Goal: Task Accomplishment & Management: Use online tool/utility

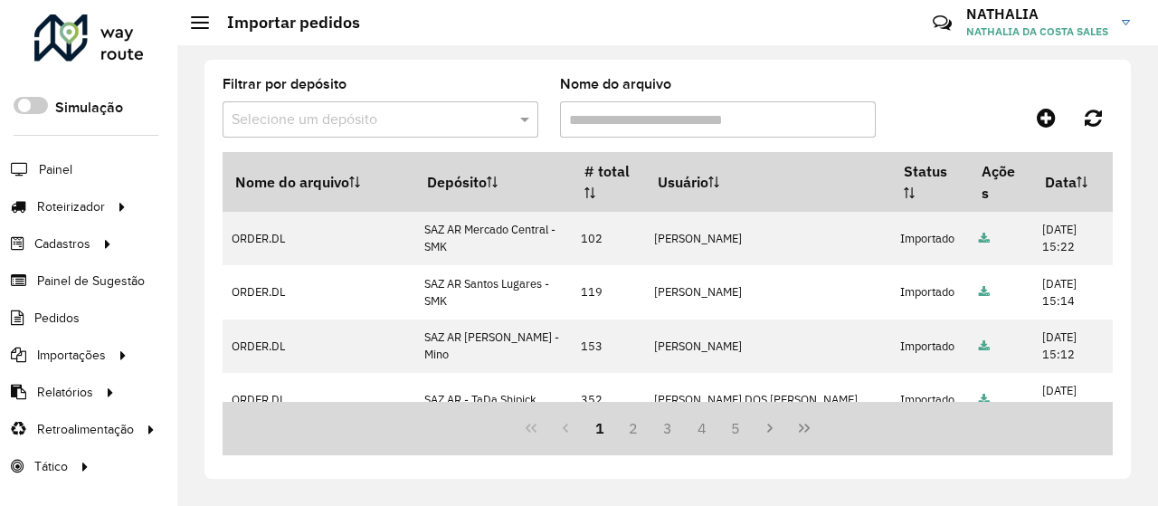
scroll to position [90, 0]
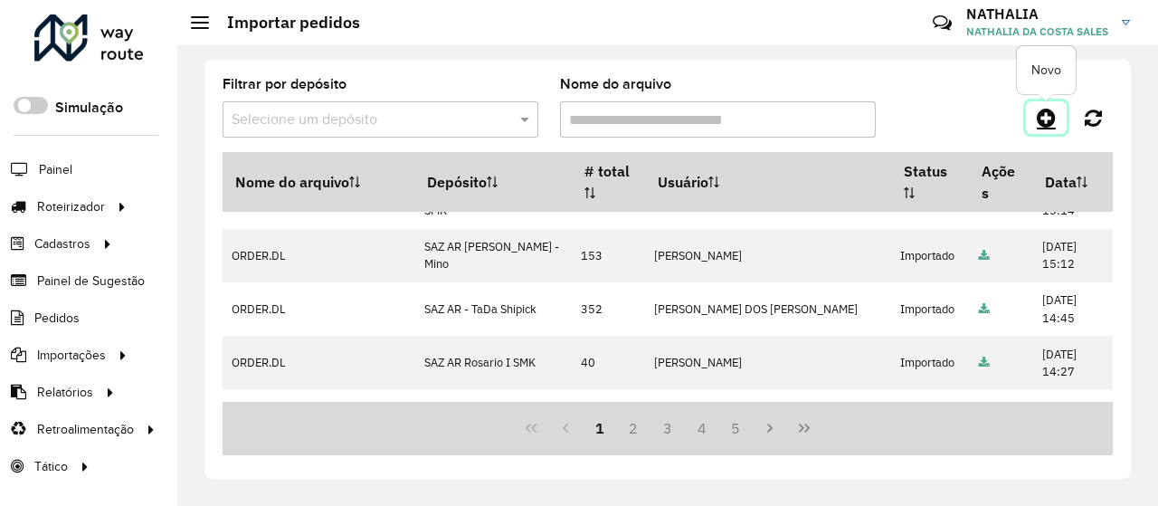
click at [1040, 117] on icon at bounding box center [1045, 118] width 19 height 22
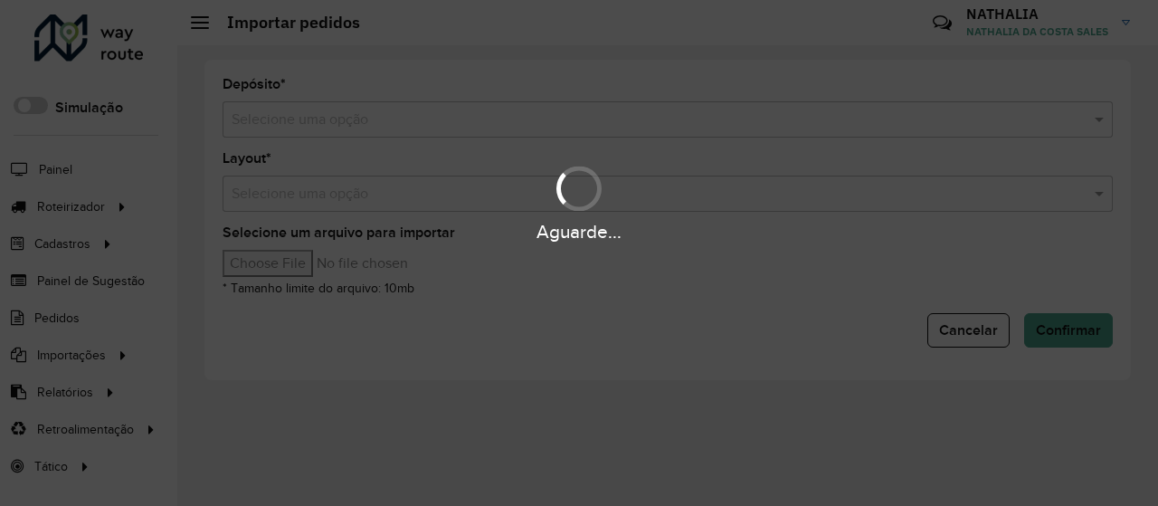
click at [708, 118] on hb-app "Aguarde... Pop-up bloqueado! Seu navegador bloqueou automáticamente a abertura …" at bounding box center [579, 253] width 1158 height 506
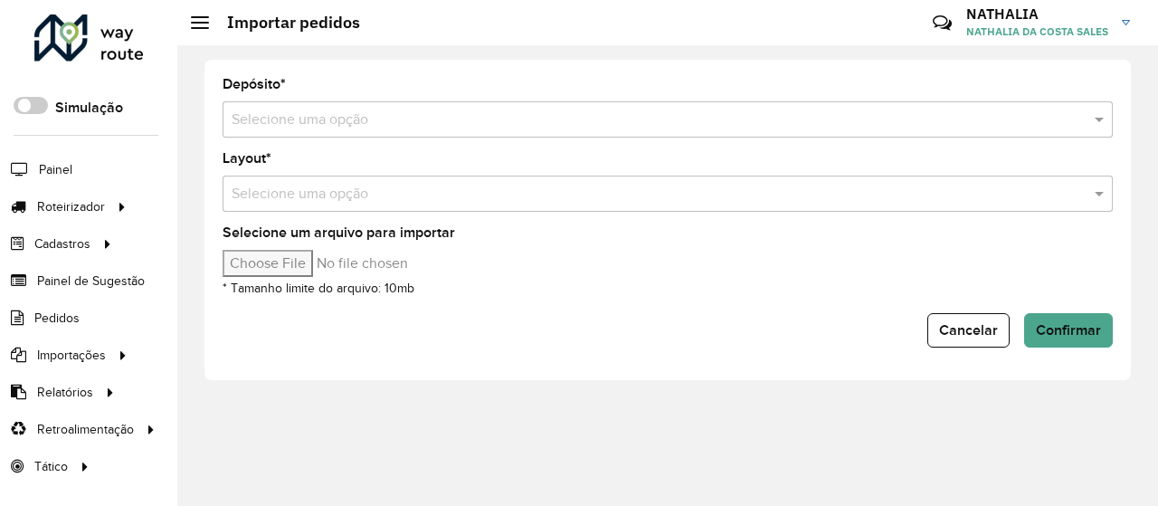
click at [708, 118] on input "text" at bounding box center [650, 120] width 836 height 22
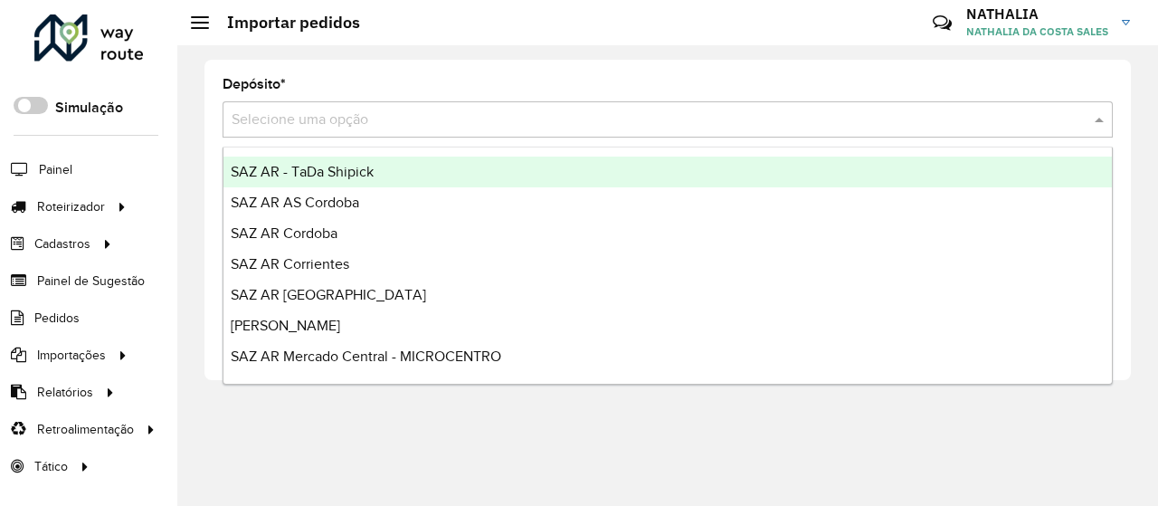
click at [708, 118] on input "text" at bounding box center [650, 120] width 836 height 22
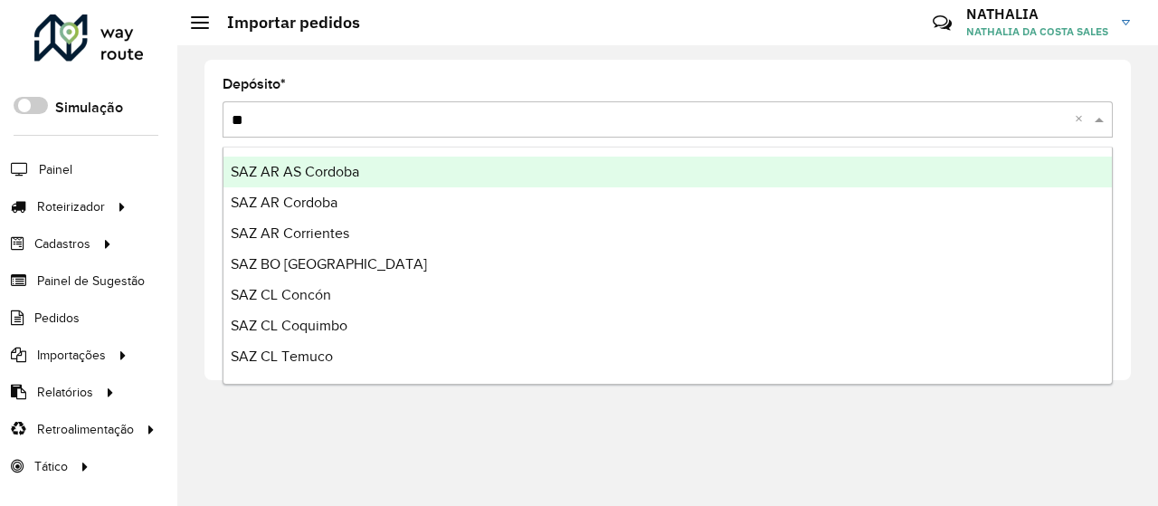
type input "***"
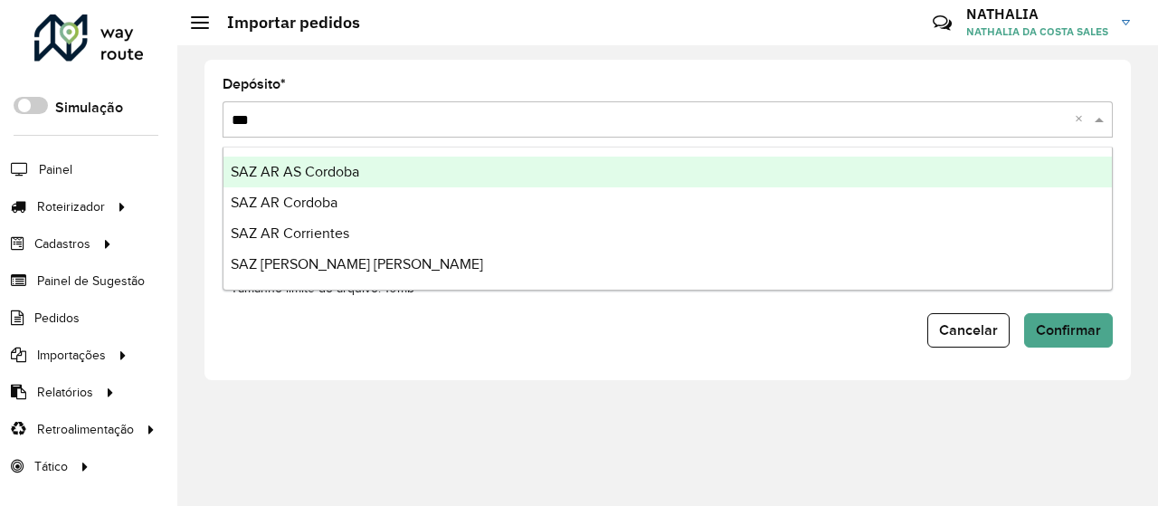
click at [670, 155] on ng-dropdown-panel "SAZ AR AS Cordoba SAZ AR Cordoba SAZ AR Corrientes SAZ PY Coronel Oviedo" at bounding box center [667, 219] width 890 height 144
click at [666, 162] on div "SAZ AR AS Cordoba" at bounding box center [667, 171] width 888 height 31
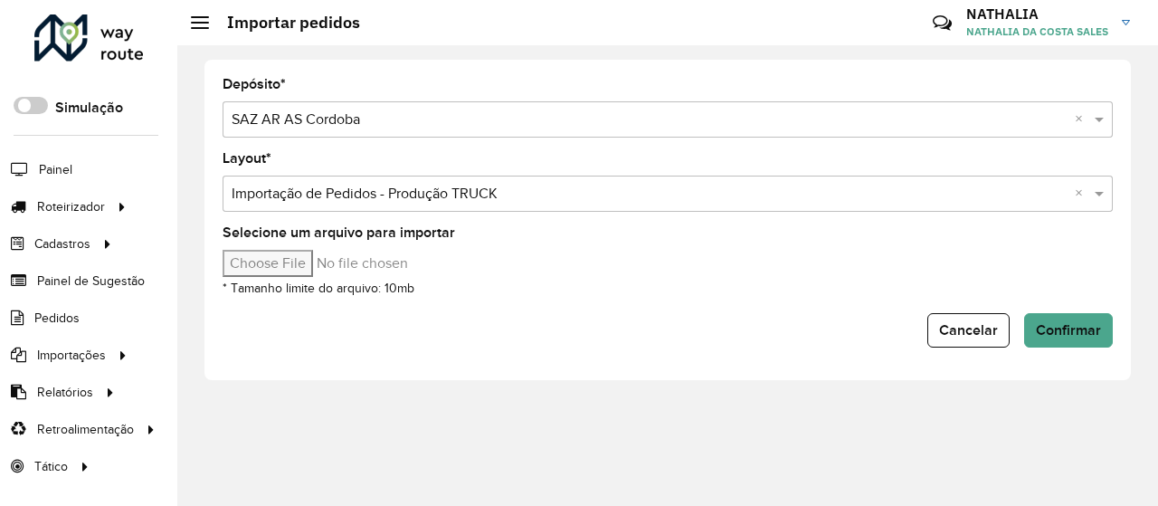
click at [322, 278] on div "Selecione um arquivo para importar * Tamanho limite do arquivo: 10mb" at bounding box center [667, 262] width 890 height 72
click at [322, 265] on input "Selecione um arquivo para importar" at bounding box center [375, 263] width 307 height 27
type input "**********"
click at [1053, 336] on span "Confirmar" at bounding box center [1068, 329] width 65 height 15
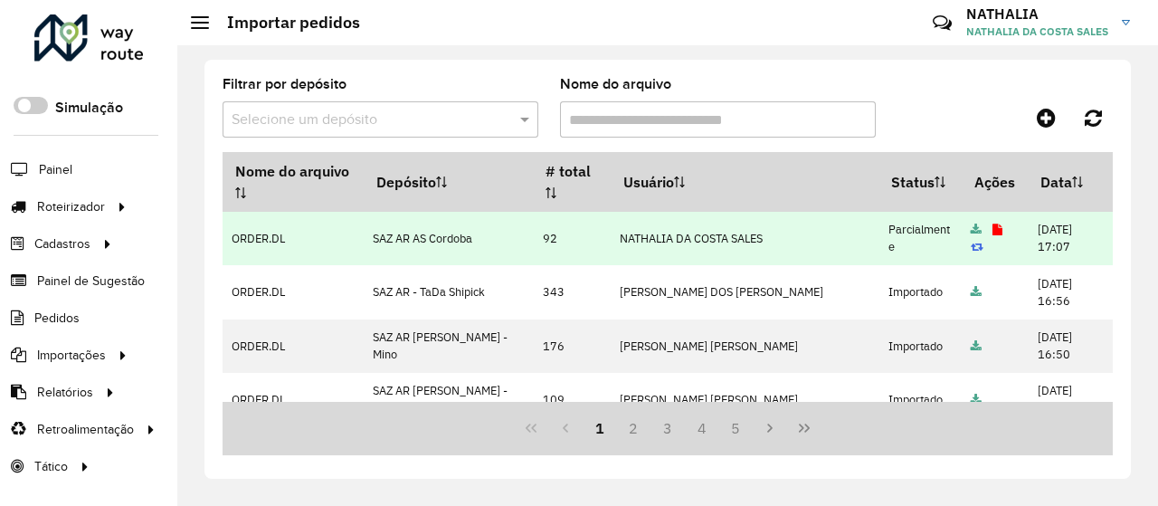
click at [992, 232] on icon at bounding box center [997, 230] width 10 height 12
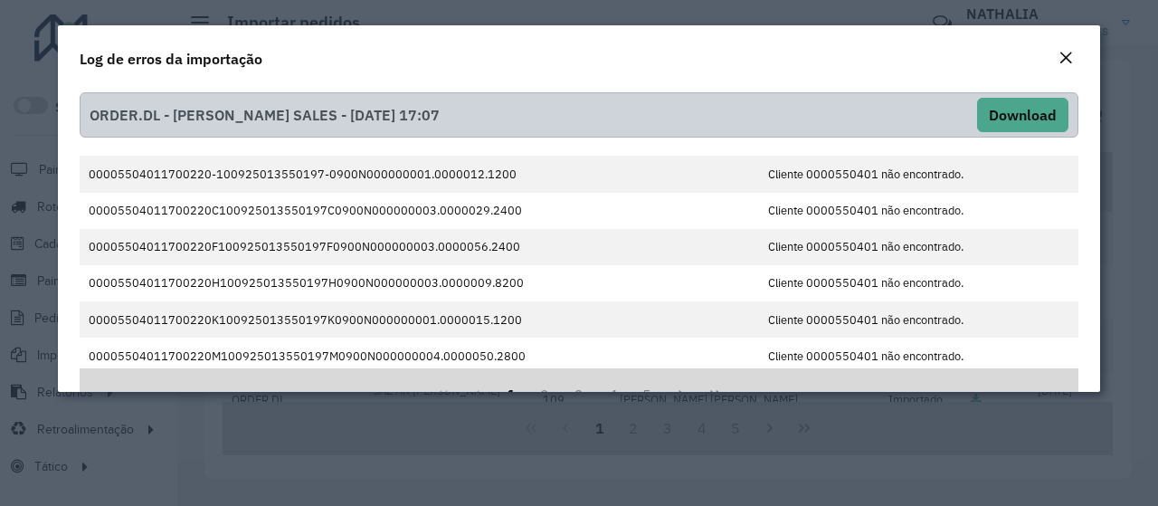
scroll to position [50, 0]
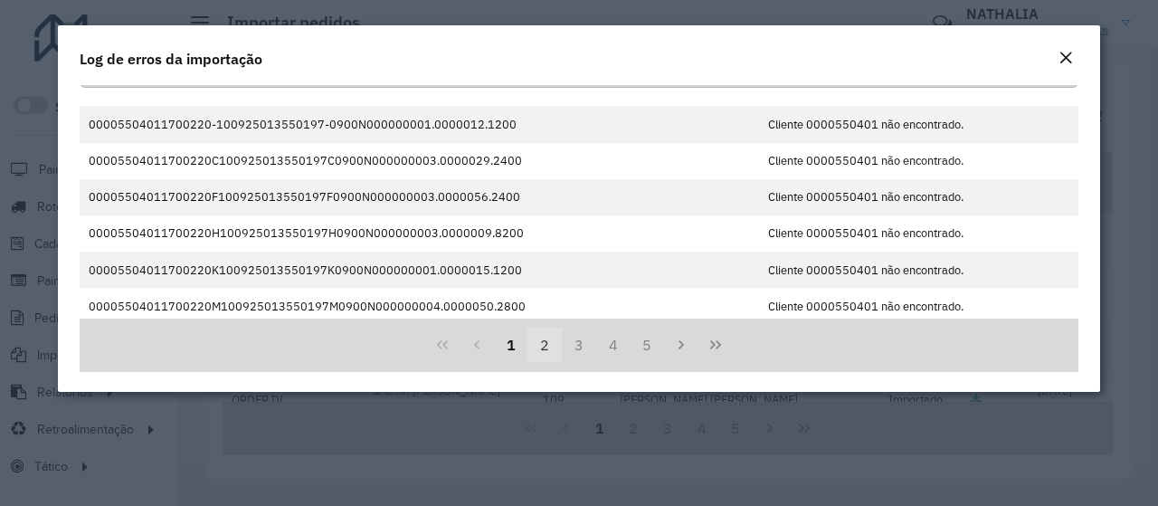
click at [527, 345] on button "2" at bounding box center [544, 344] width 34 height 34
click at [552, 343] on button "2" at bounding box center [544, 344] width 34 height 34
click at [562, 343] on button "3" at bounding box center [579, 344] width 34 height 34
click at [591, 341] on button "3" at bounding box center [579, 344] width 34 height 34
click at [598, 343] on button "4" at bounding box center [613, 344] width 34 height 34
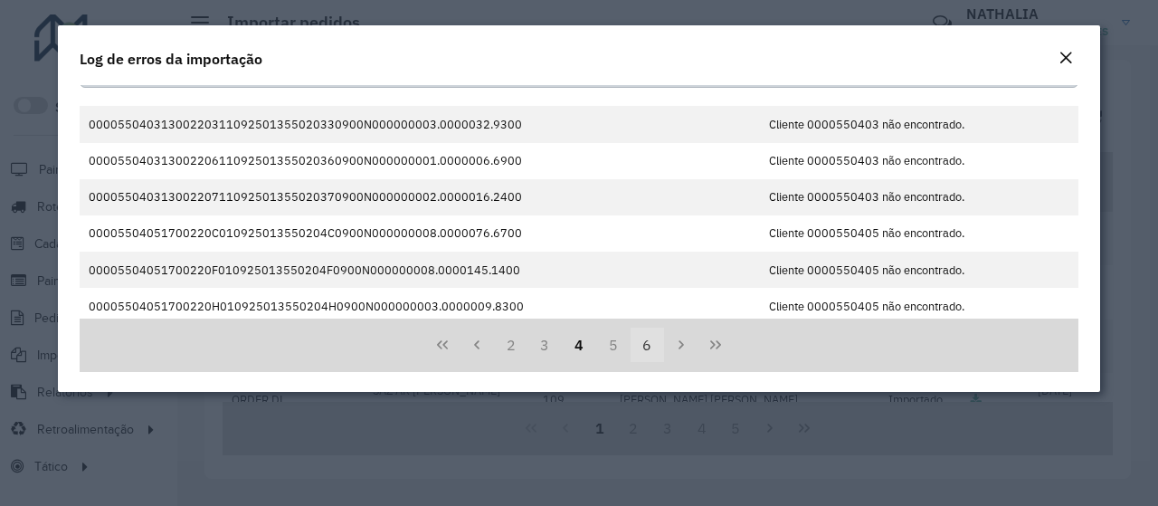
click at [630, 344] on button "6" at bounding box center [647, 344] width 34 height 34
click at [1069, 53] on em "Close" at bounding box center [1065, 58] width 14 height 14
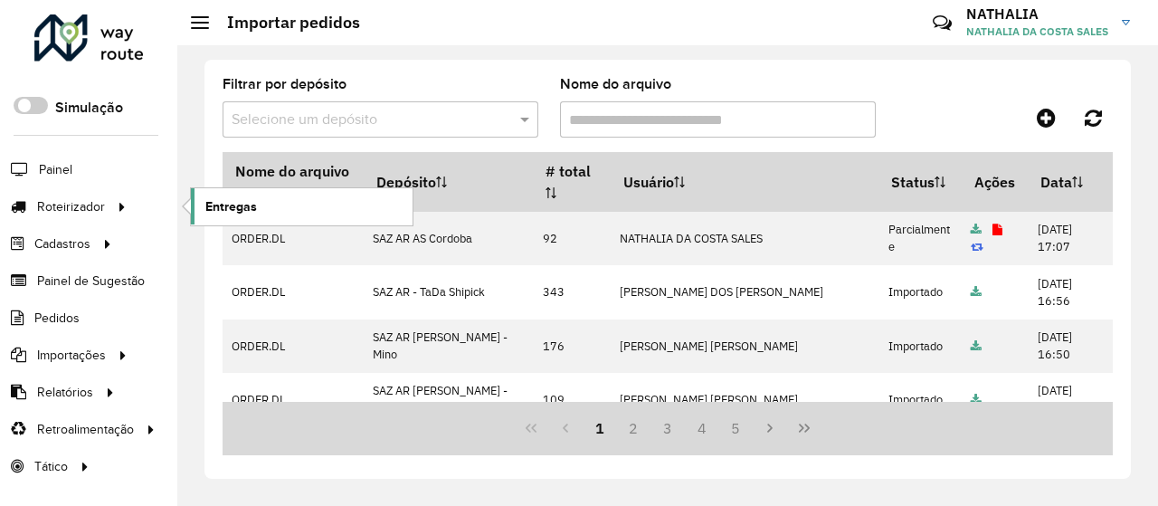
click at [241, 209] on span "Entregas" at bounding box center [231, 206] width 52 height 19
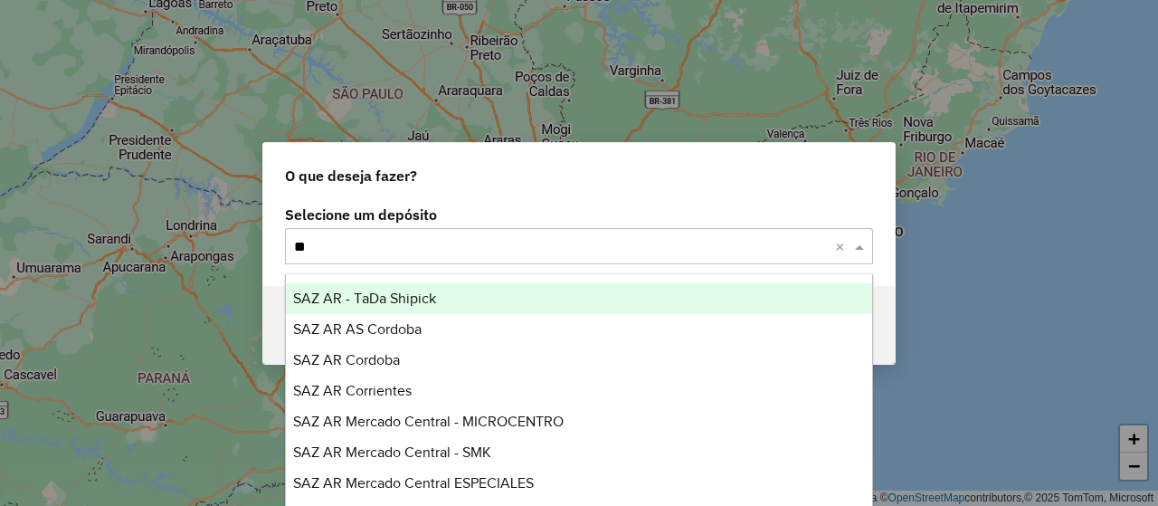
type input "***"
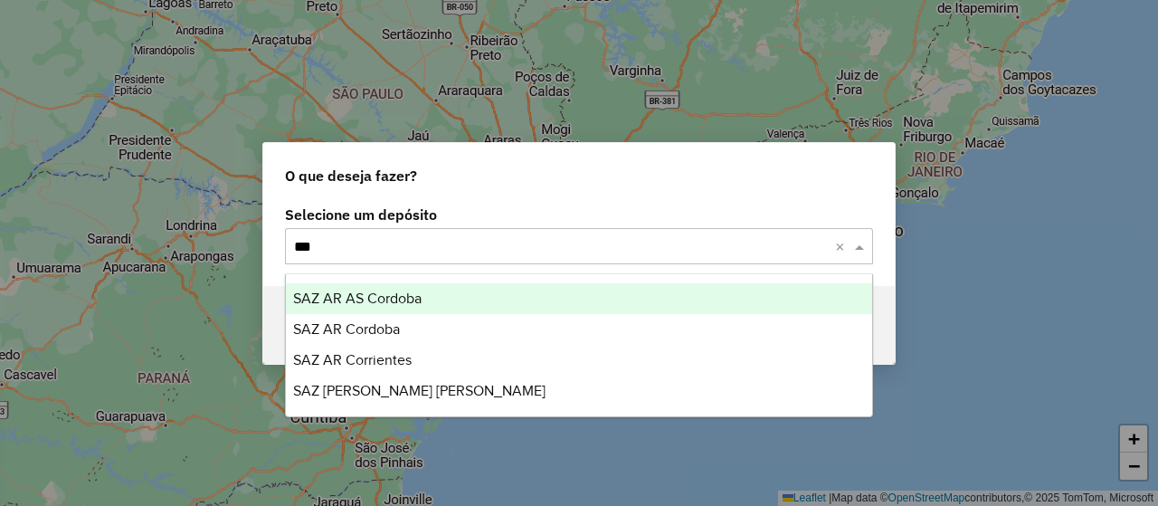
click at [559, 298] on div "SAZ AR AS Cordoba" at bounding box center [578, 298] width 585 height 31
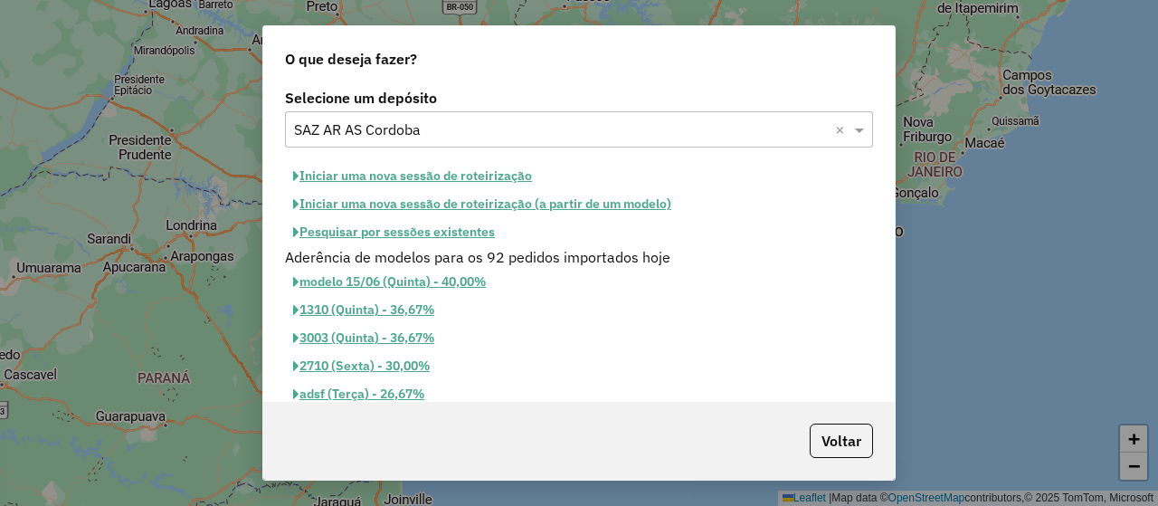
click at [396, 169] on button "Iniciar uma nova sessão de roteirização" at bounding box center [412, 176] width 255 height 28
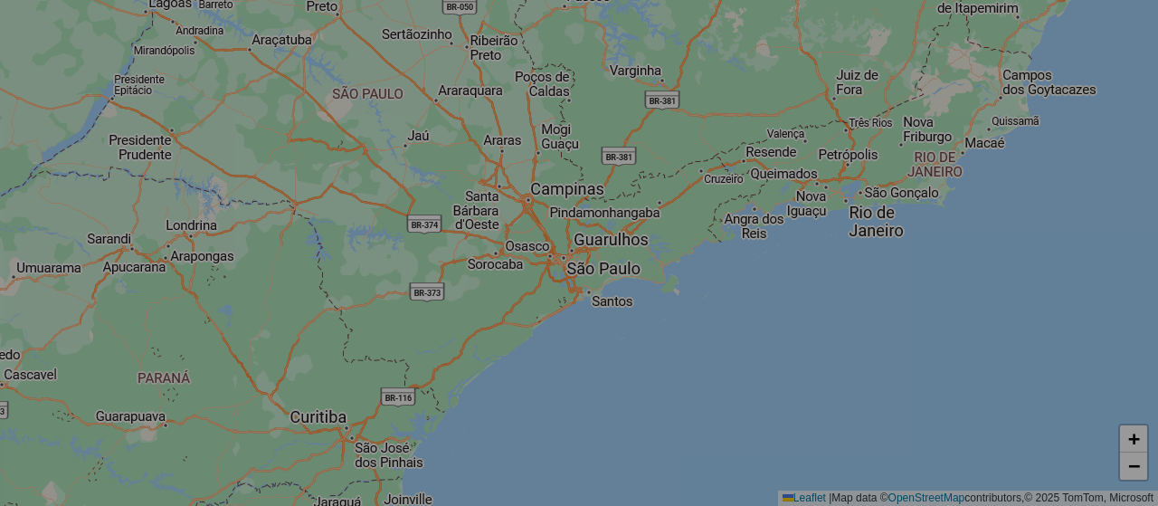
select select "*"
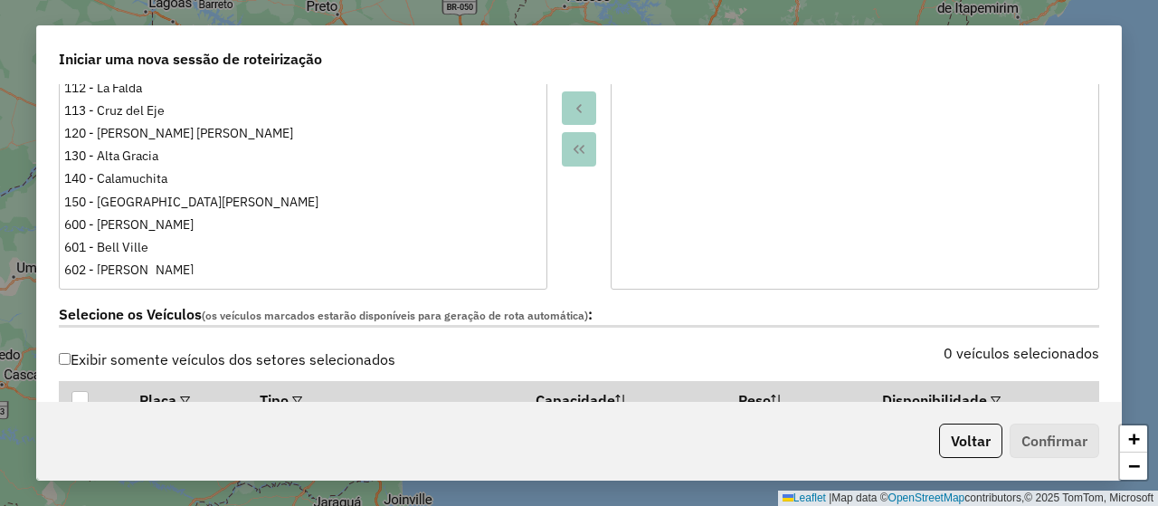
scroll to position [633, 0]
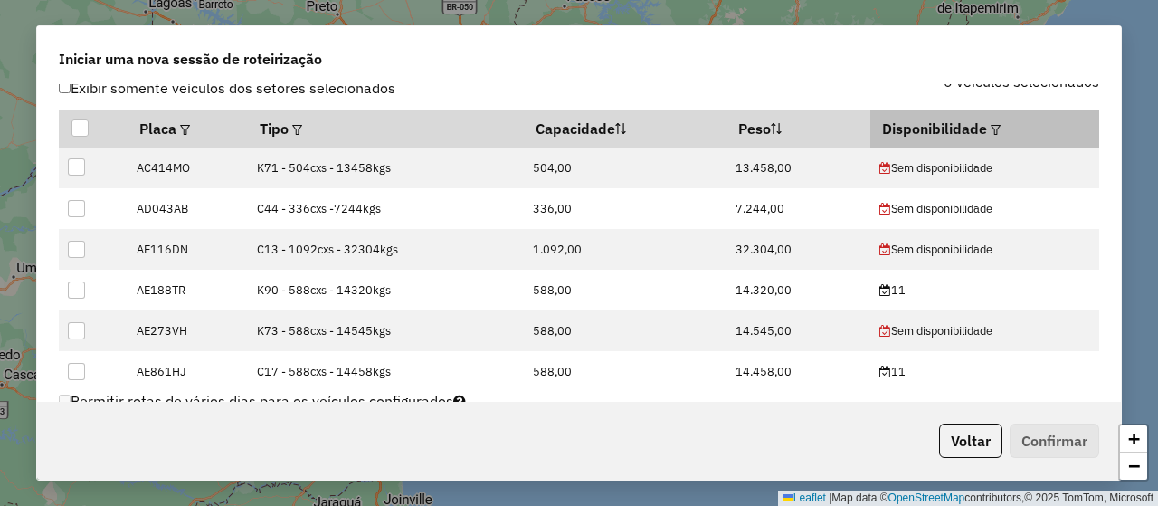
click at [990, 128] on em at bounding box center [995, 130] width 10 height 10
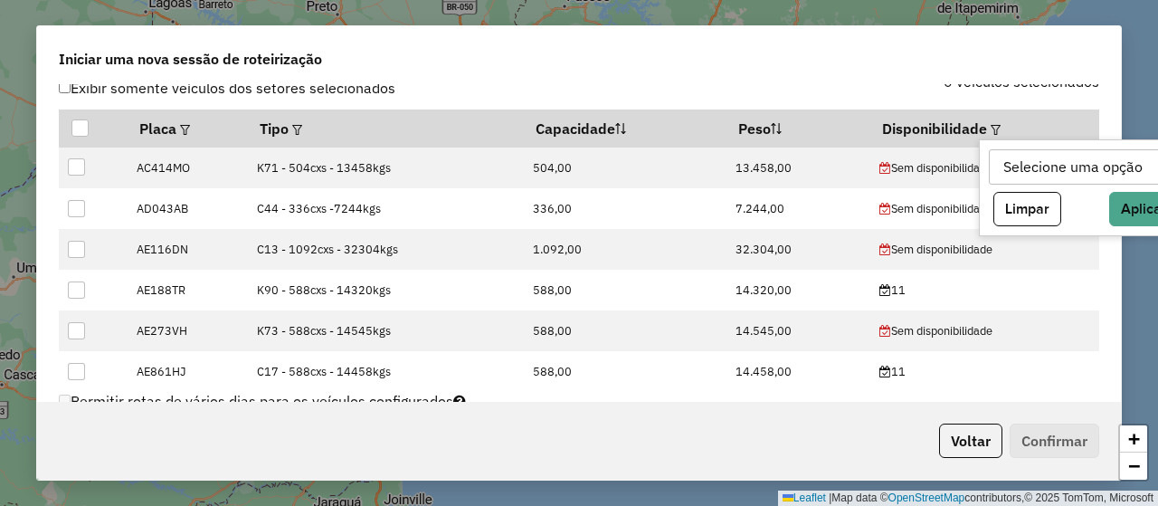
click at [1017, 156] on div "Selecione uma opção" at bounding box center [1073, 167] width 152 height 34
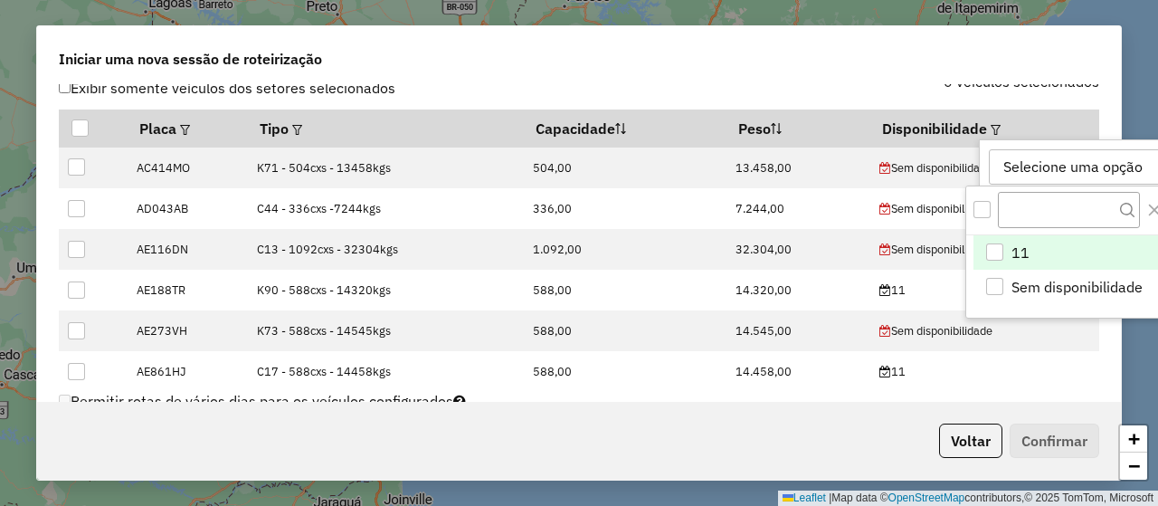
click at [989, 249] on div "11" at bounding box center [994, 251] width 17 height 17
click at [854, 73] on div "Iniciar uma nova sessão de roteirização" at bounding box center [578, 55] width 1083 height 58
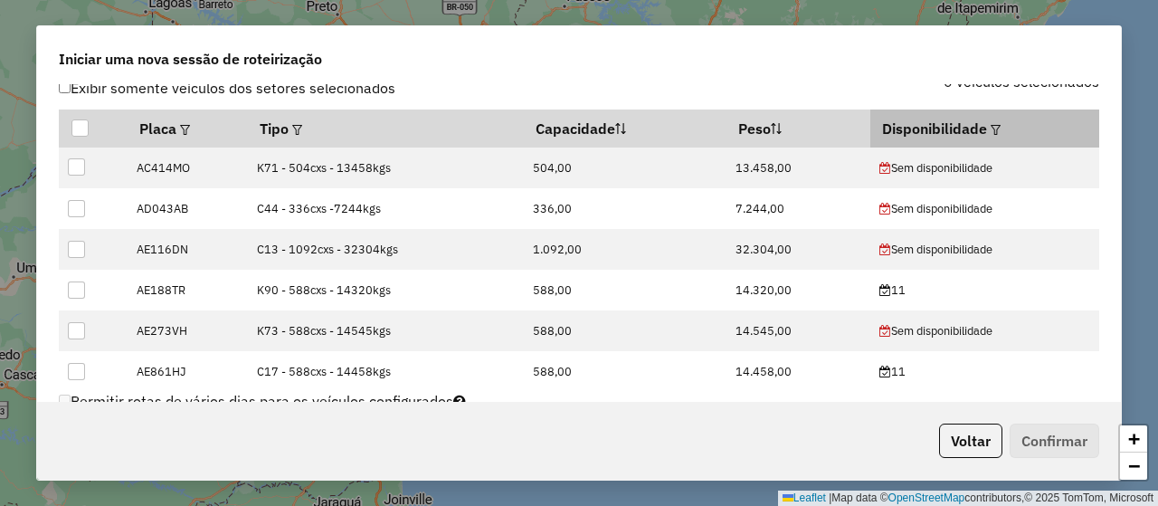
click at [990, 125] on em at bounding box center [995, 130] width 10 height 10
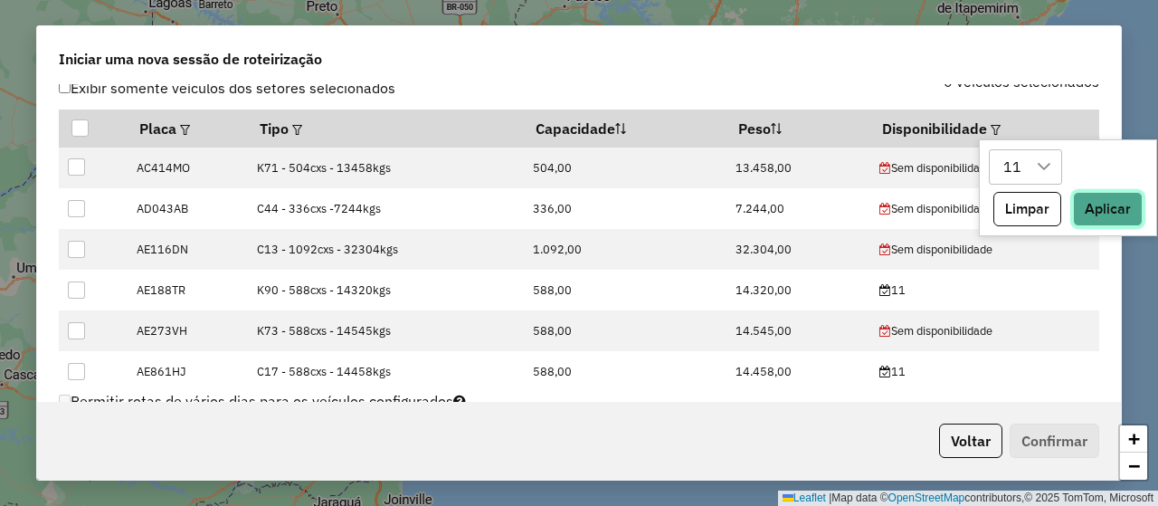
click at [1101, 211] on button "Aplicar" at bounding box center [1108, 209] width 70 height 34
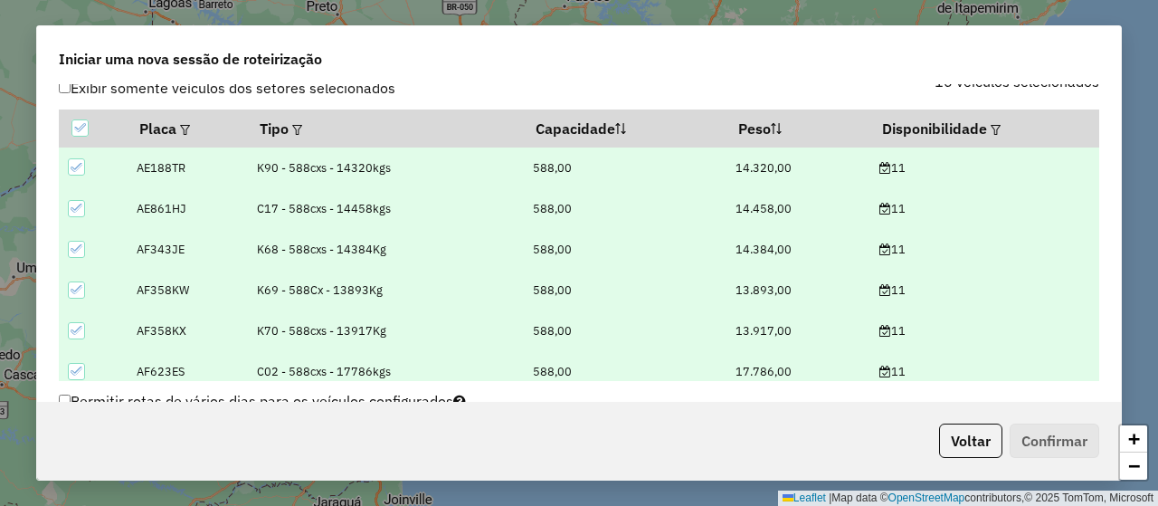
click at [944, 82] on div "Iniciar uma nova sessão de roteirização" at bounding box center [578, 55] width 1083 height 58
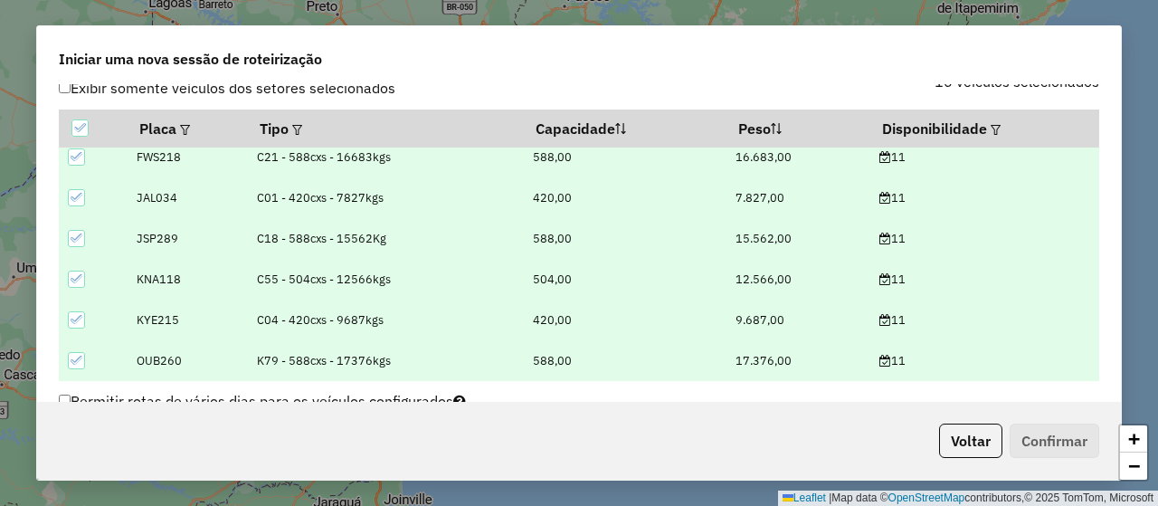
scroll to position [904, 0]
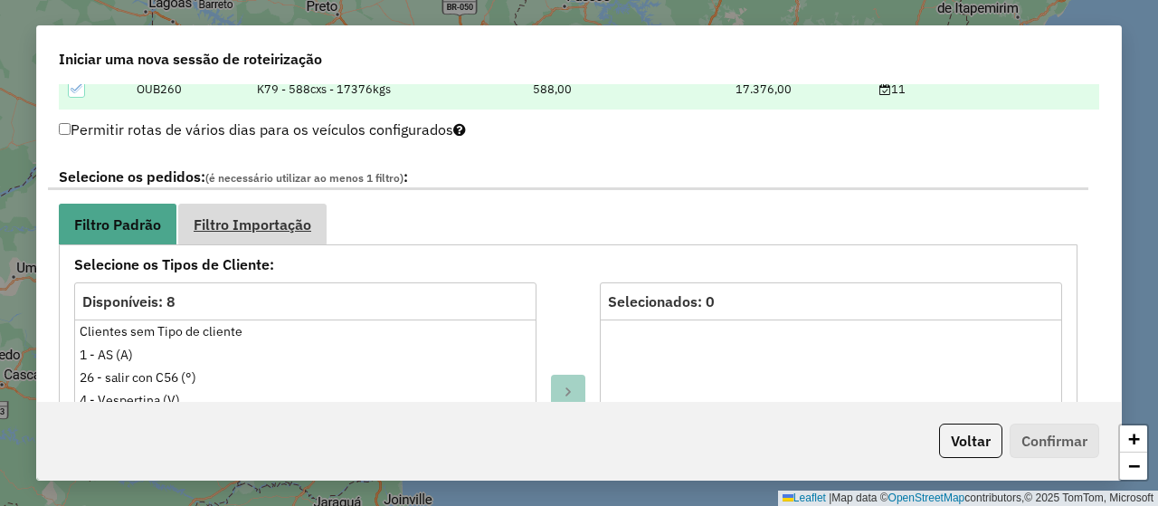
click at [263, 203] on link "Filtro Importação" at bounding box center [252, 223] width 148 height 41
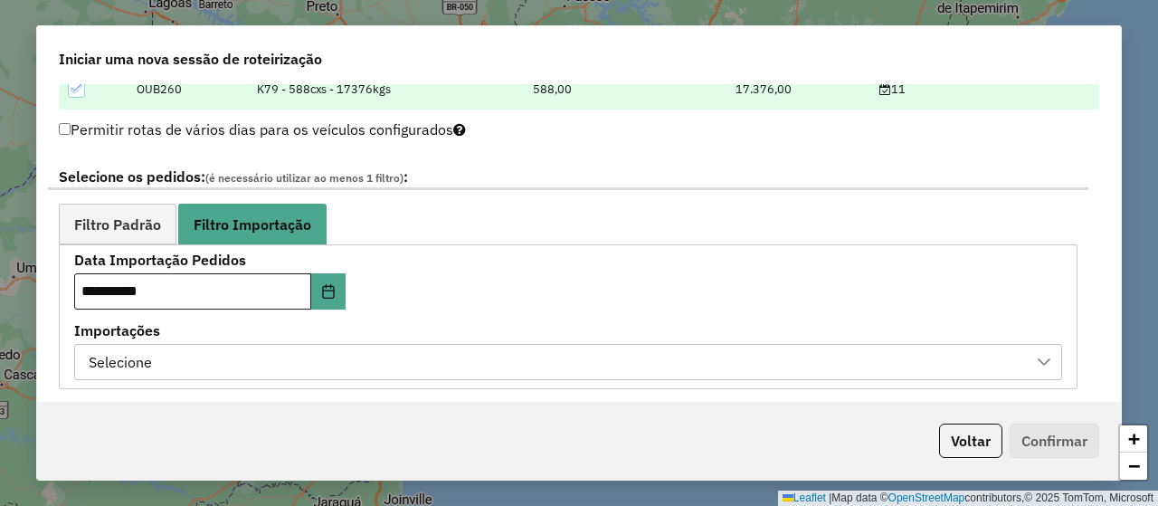
scroll to position [1085, 0]
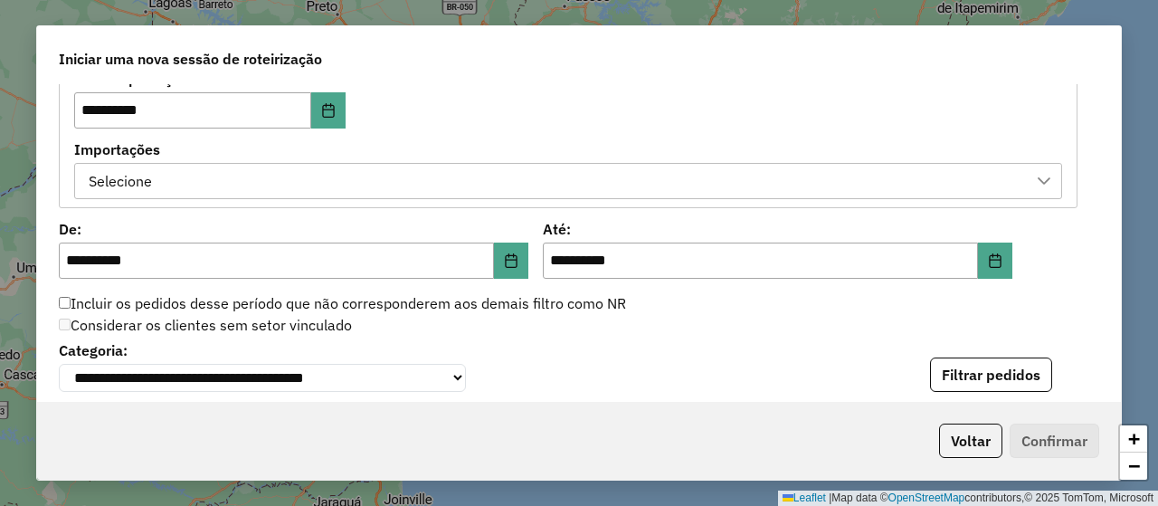
click at [431, 173] on div "Selecione" at bounding box center [554, 181] width 944 height 34
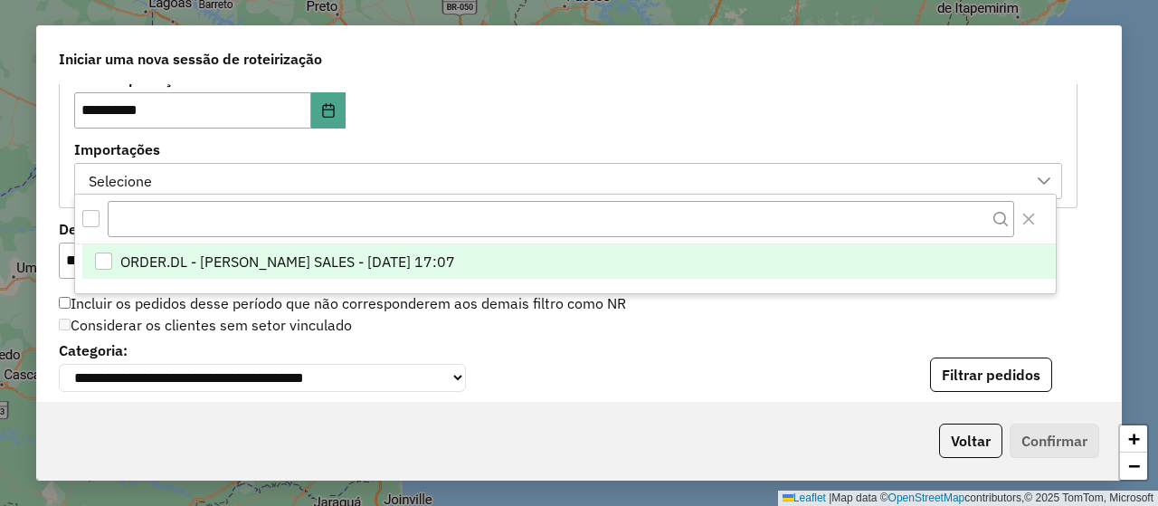
click at [427, 251] on span "ORDER.DL - NATHALIA DA COSTA SALES - 10/09/2025 17:07" at bounding box center [287, 262] width 335 height 22
click at [507, 129] on div "**********" at bounding box center [568, 135] width 988 height 126
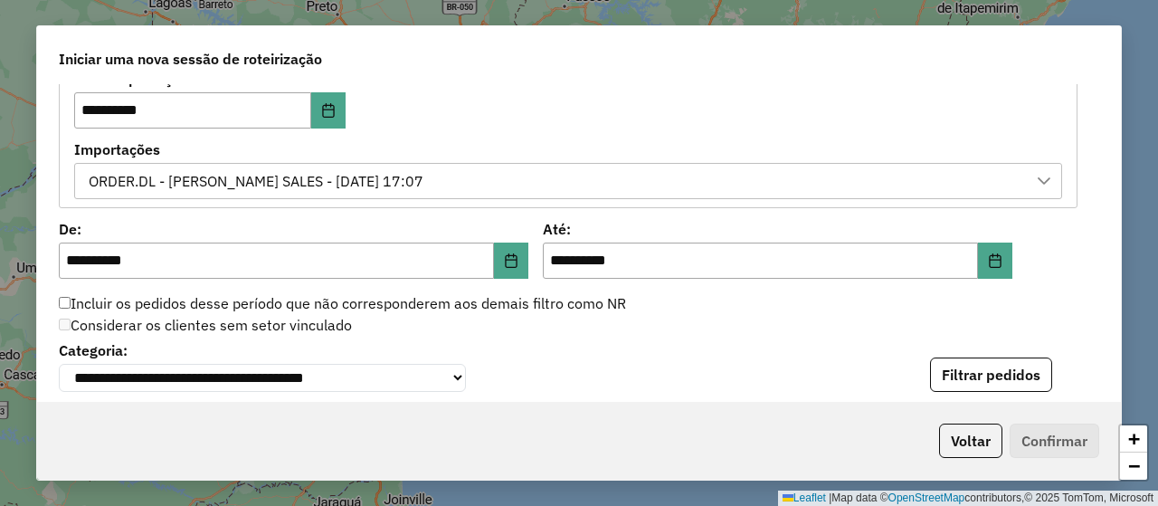
click at [1018, 374] on button "Filtrar pedidos" at bounding box center [991, 374] width 122 height 34
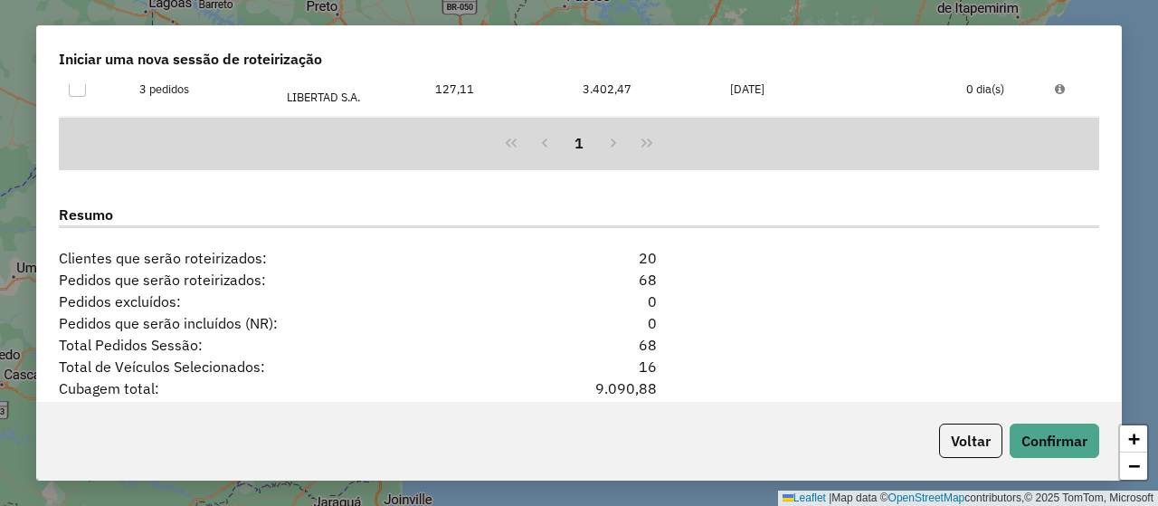
scroll to position [1855, 0]
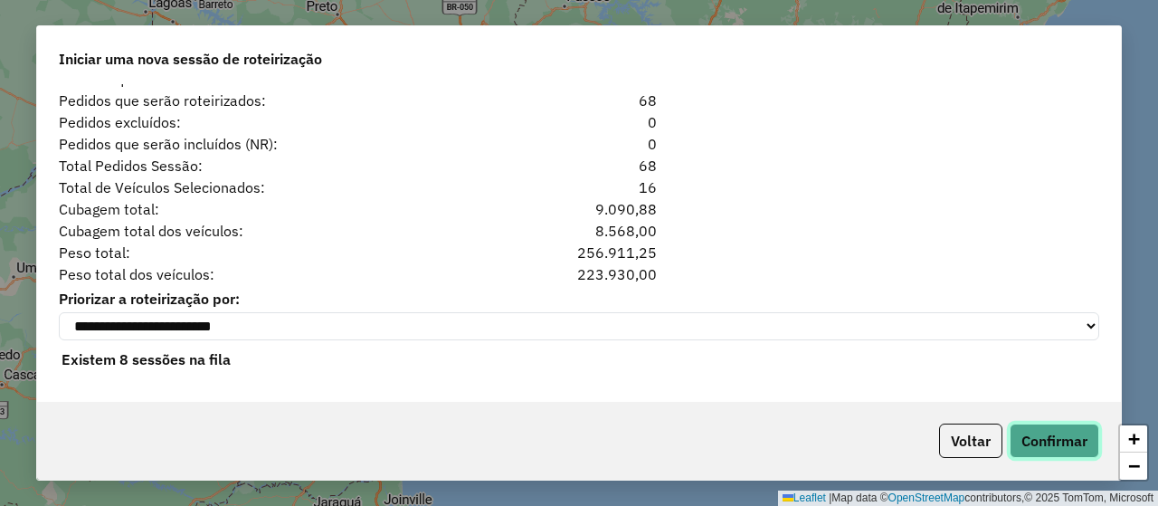
click at [1036, 424] on button "Confirmar" at bounding box center [1054, 440] width 90 height 34
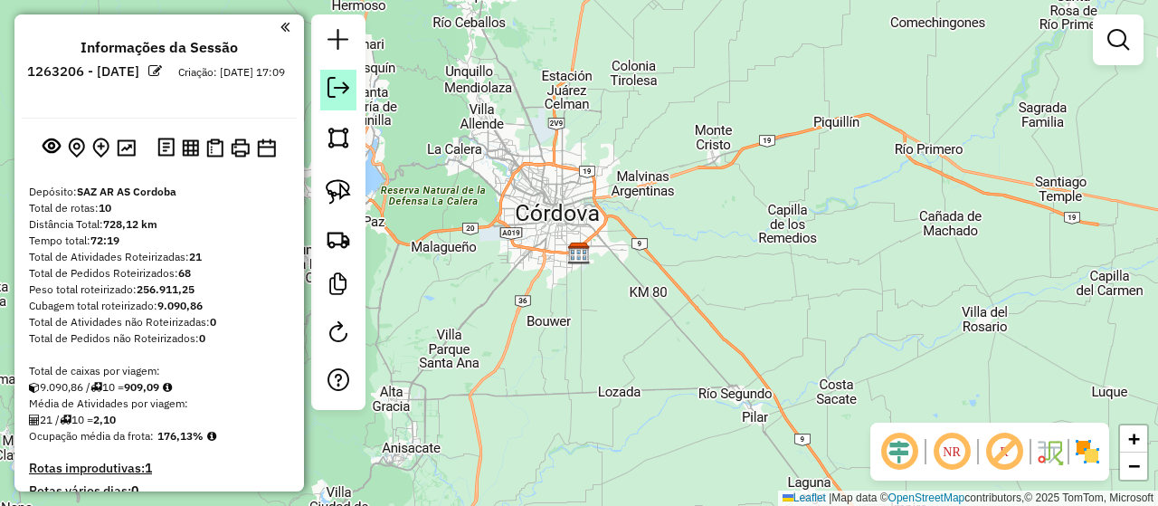
click at [337, 90] on em at bounding box center [338, 88] width 22 height 22
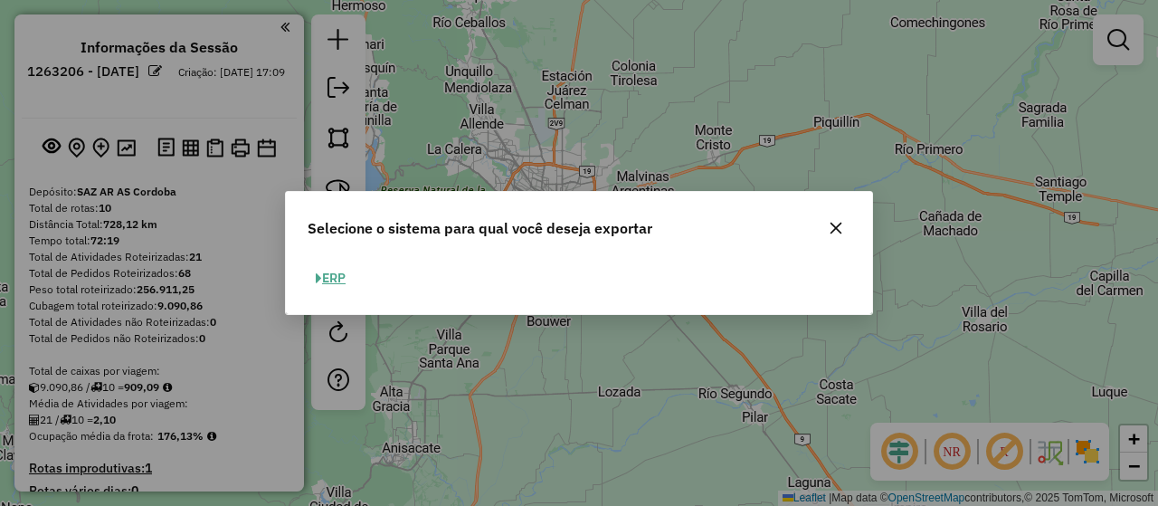
click at [344, 279] on button "ERP" at bounding box center [330, 278] width 46 height 28
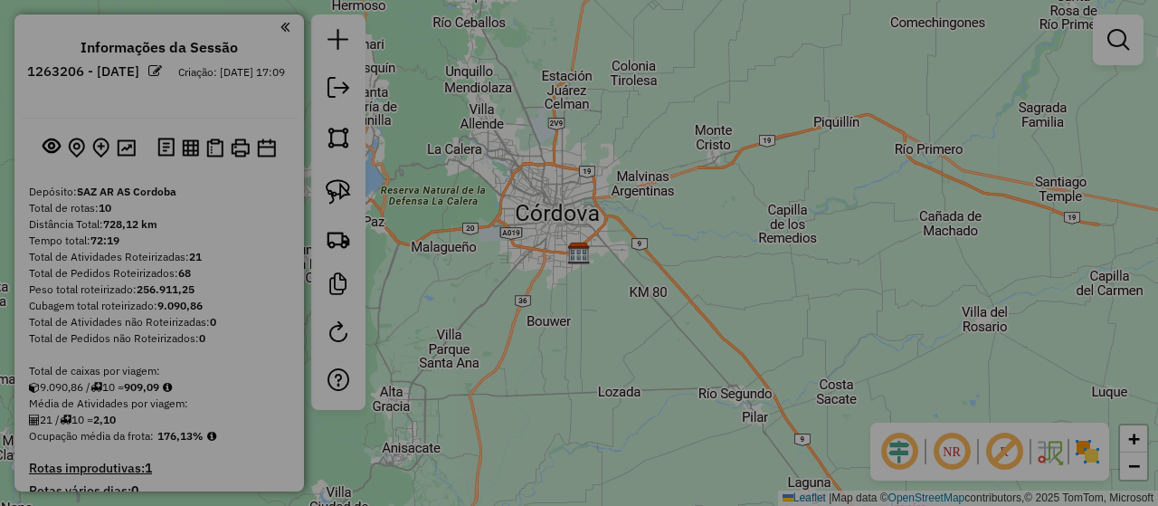
select select "*********"
select select "**"
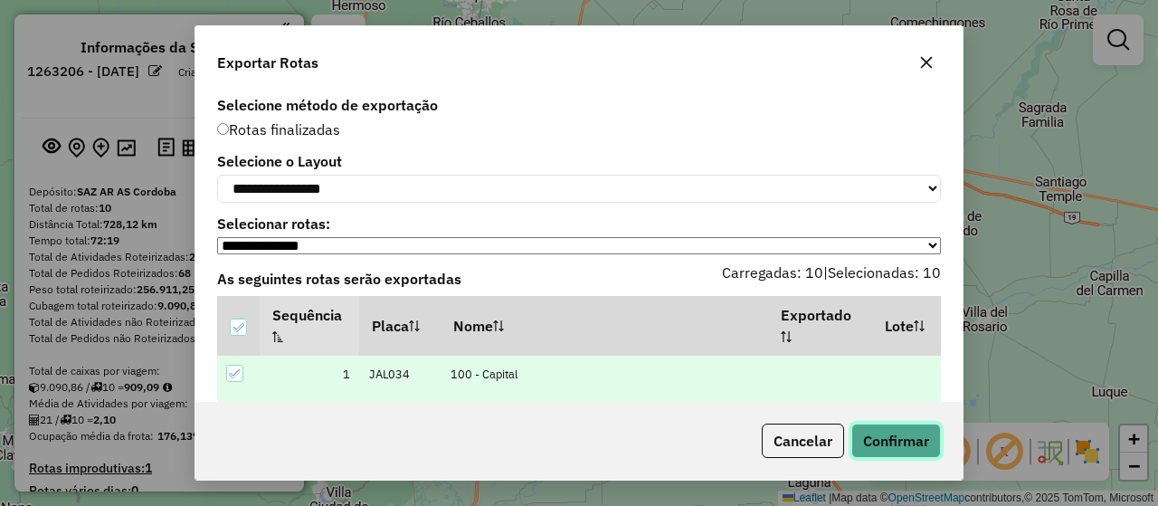
click at [885, 437] on button "Confirmar" at bounding box center [896, 440] width 90 height 34
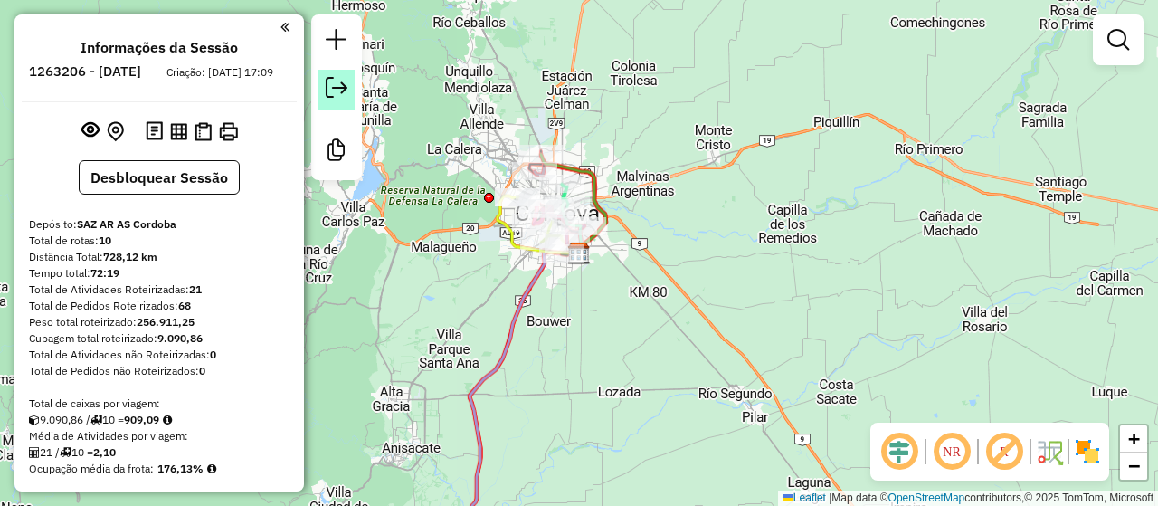
click at [347, 82] on link at bounding box center [336, 90] width 36 height 41
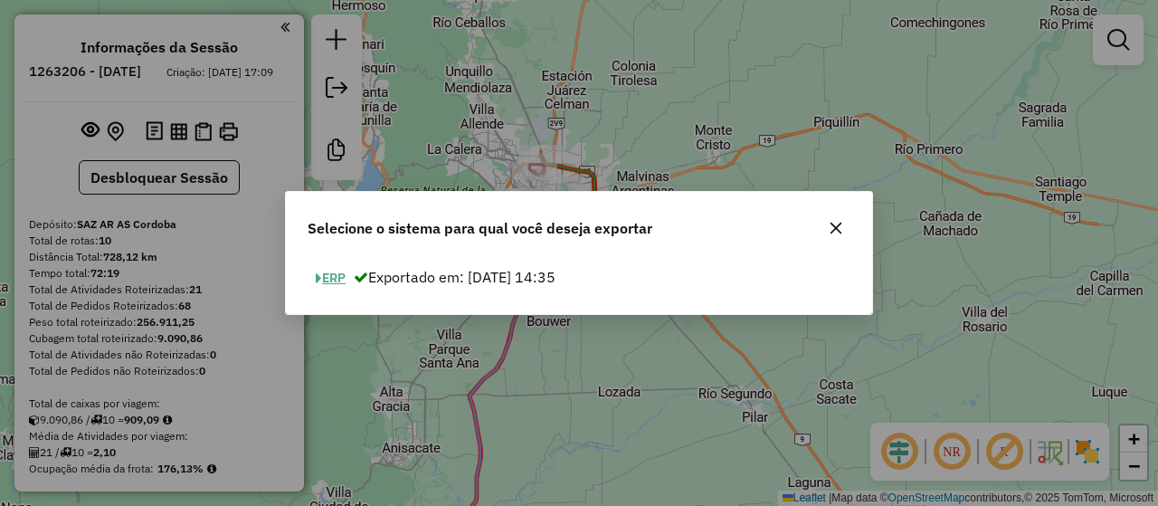
click at [342, 279] on button "ERP" at bounding box center [330, 278] width 46 height 28
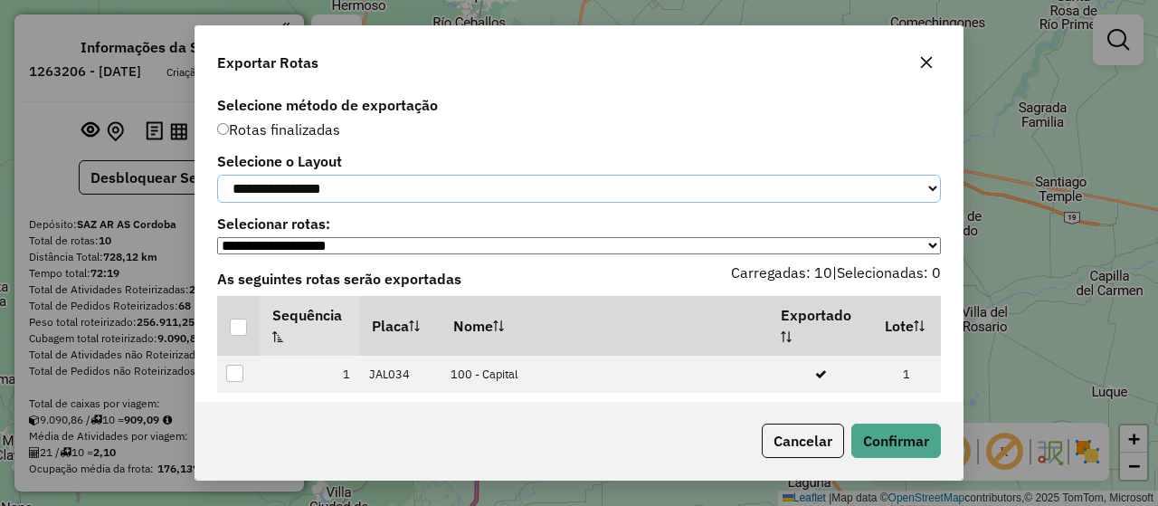
click at [488, 196] on select "**********" at bounding box center [579, 189] width 724 height 28
select select "*********"
click at [217, 175] on select "**********" at bounding box center [579, 189] width 724 height 28
click at [239, 330] on div at bounding box center [238, 326] width 17 height 17
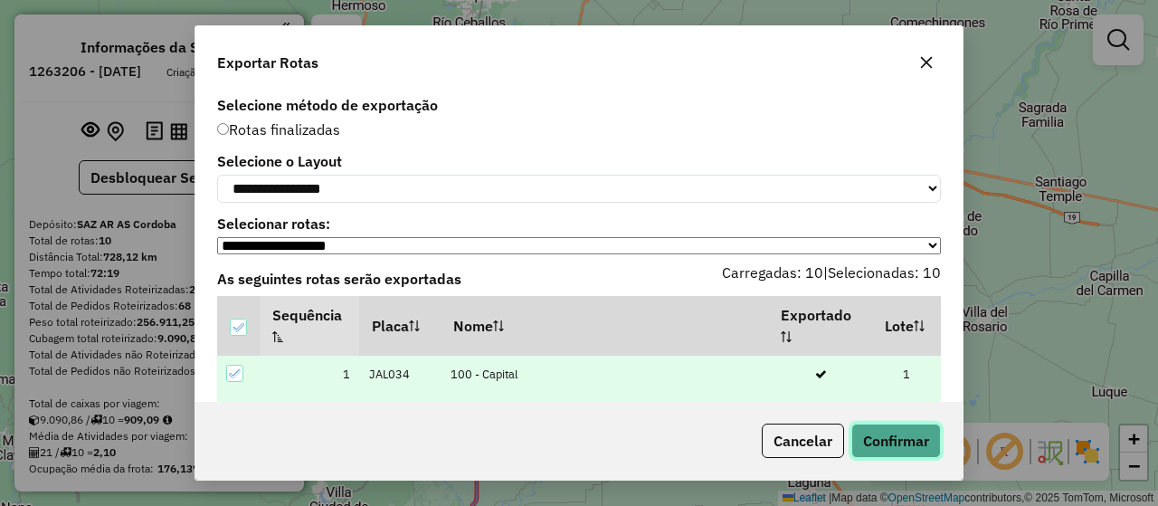
click at [923, 440] on button "Confirmar" at bounding box center [896, 440] width 90 height 34
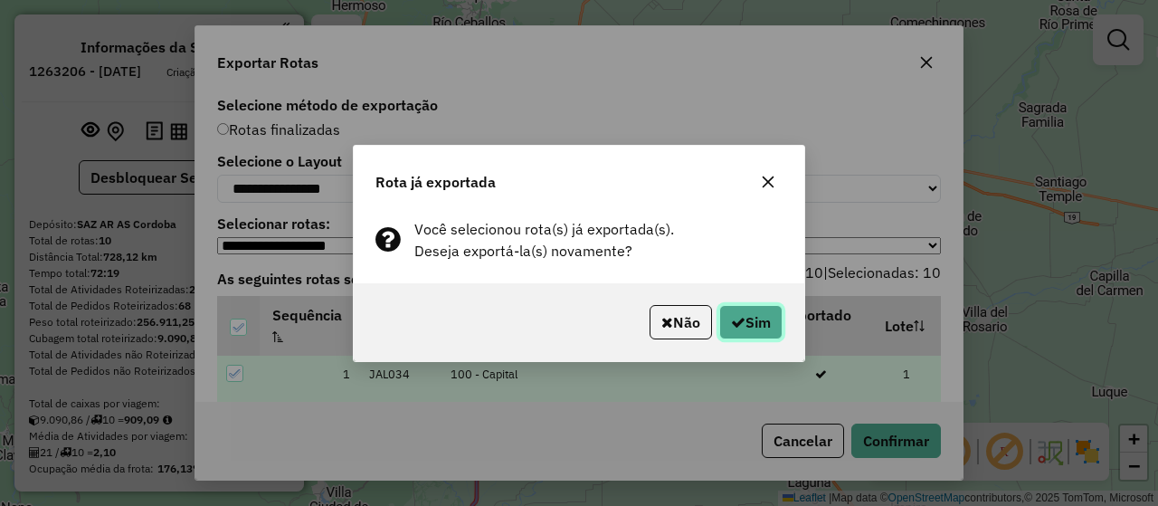
click at [760, 310] on button "Sim" at bounding box center [750, 322] width 63 height 34
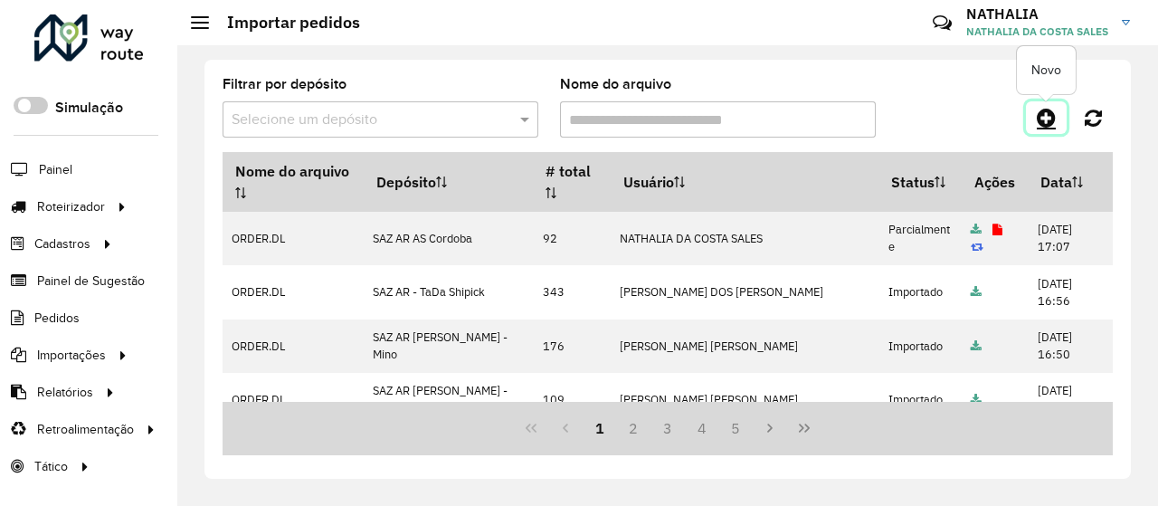
click at [1036, 116] on icon at bounding box center [1045, 118] width 19 height 22
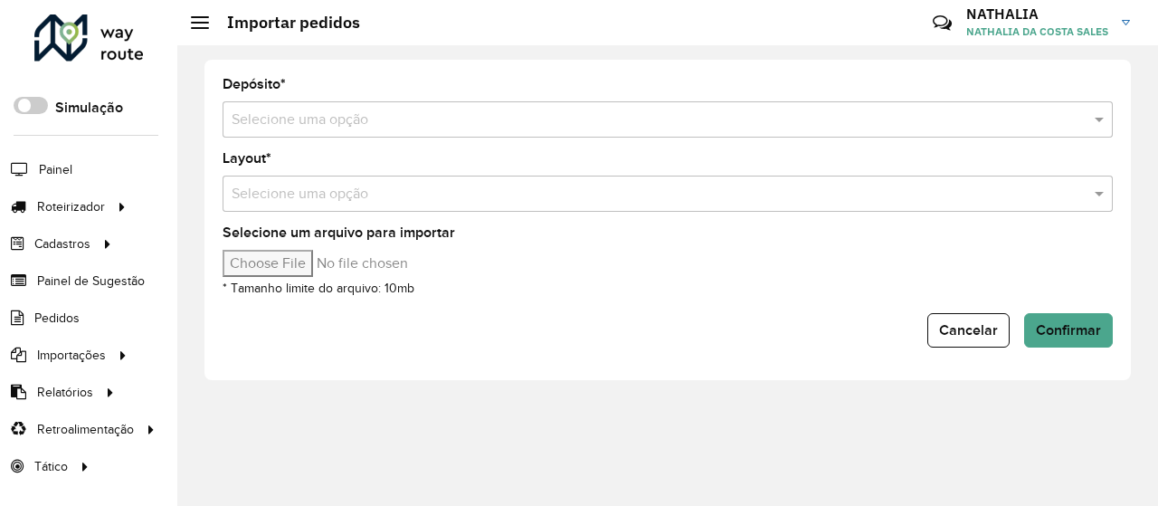
click at [973, 109] on input "text" at bounding box center [650, 120] width 836 height 22
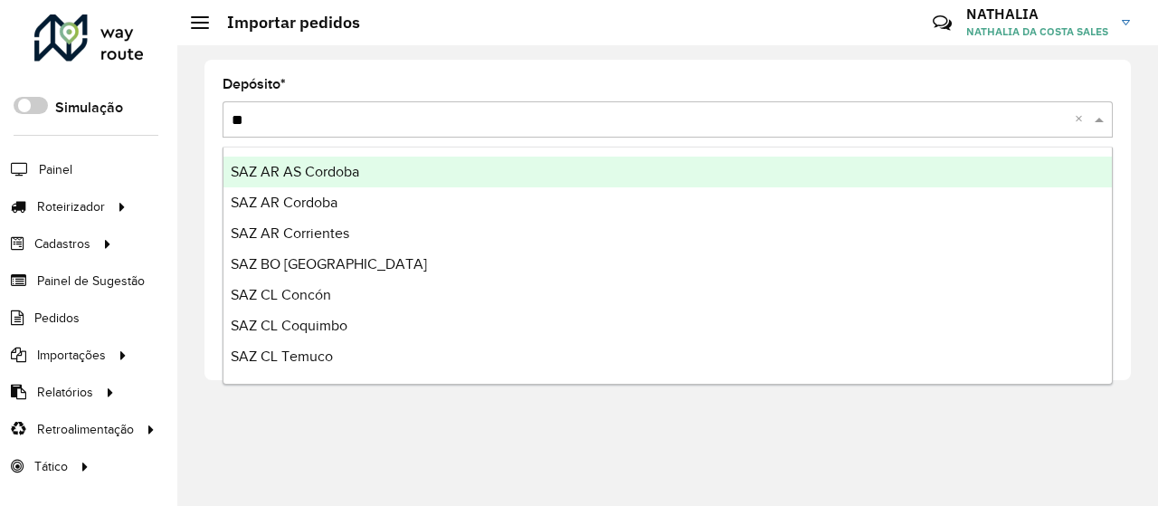
type input "***"
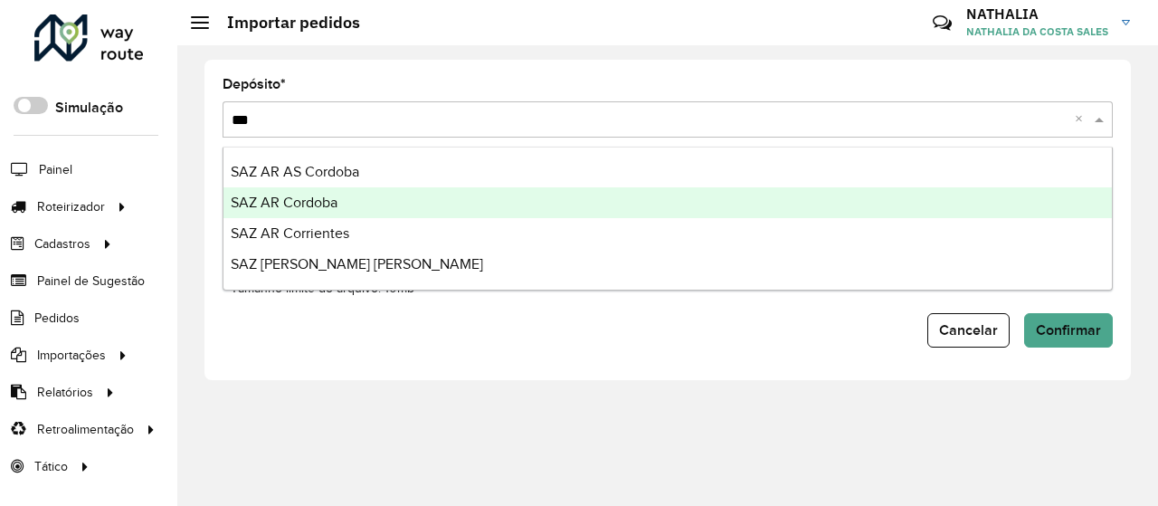
click at [856, 213] on div "SAZ AR Cordoba" at bounding box center [667, 202] width 888 height 31
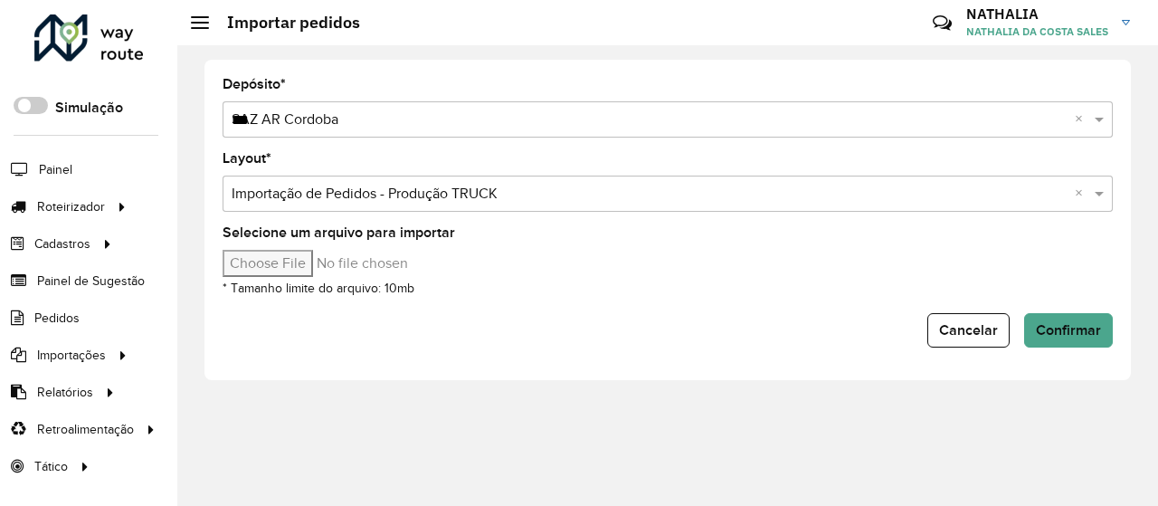
click at [318, 267] on input "Selecione um arquivo para importar" at bounding box center [375, 263] width 307 height 27
type input "**********"
click at [1039, 326] on span "Confirmar" at bounding box center [1068, 329] width 65 height 15
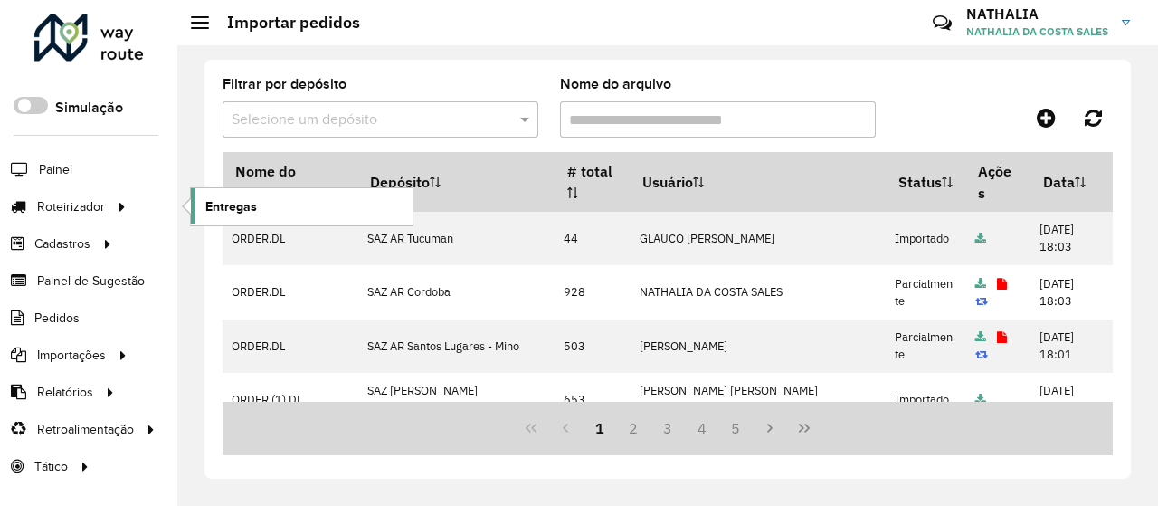
click at [250, 200] on span "Entregas" at bounding box center [231, 206] width 52 height 19
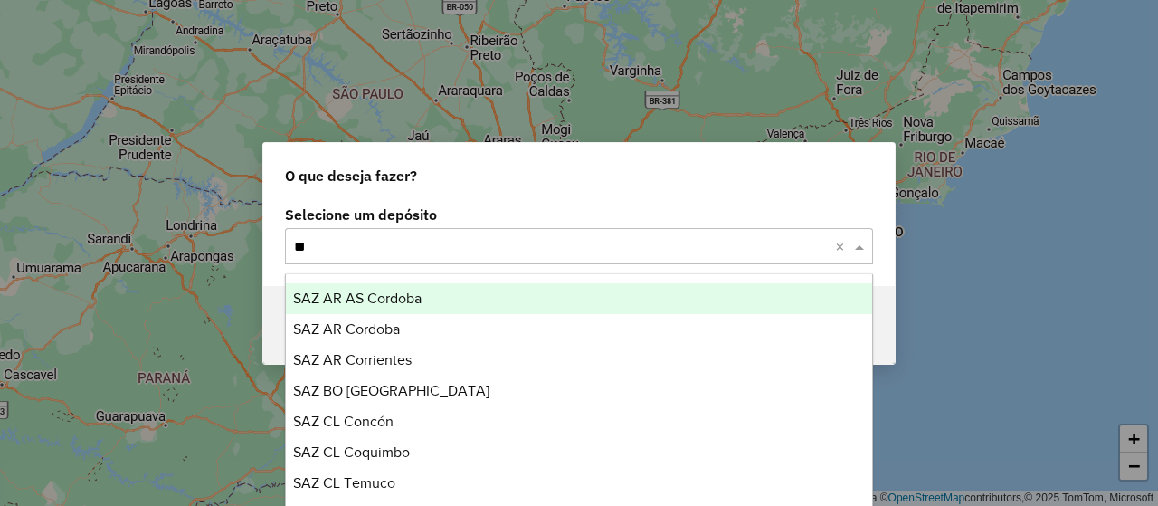
type input "***"
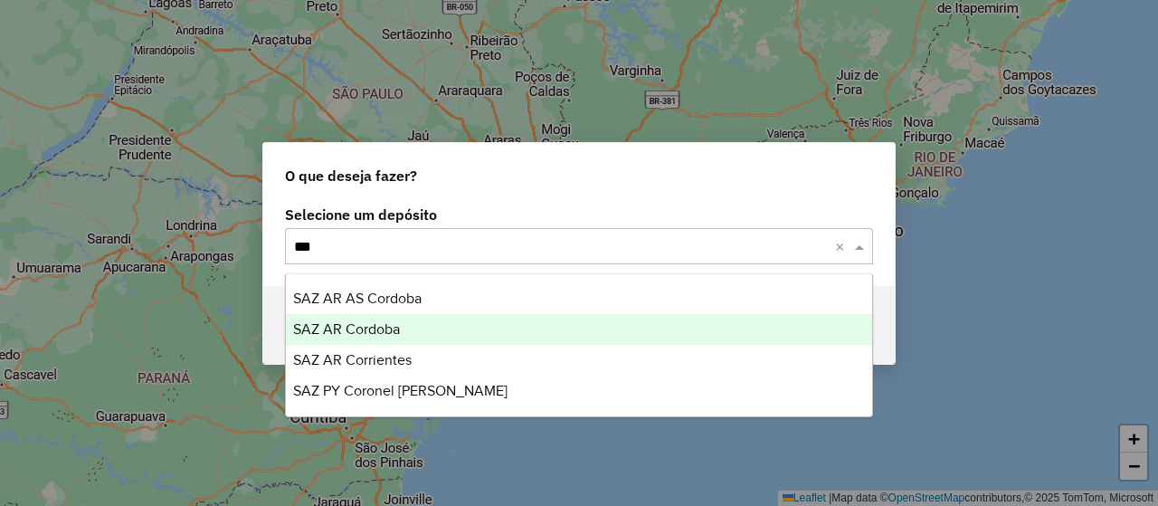
click at [411, 325] on div "SAZ AR Cordoba" at bounding box center [578, 329] width 585 height 31
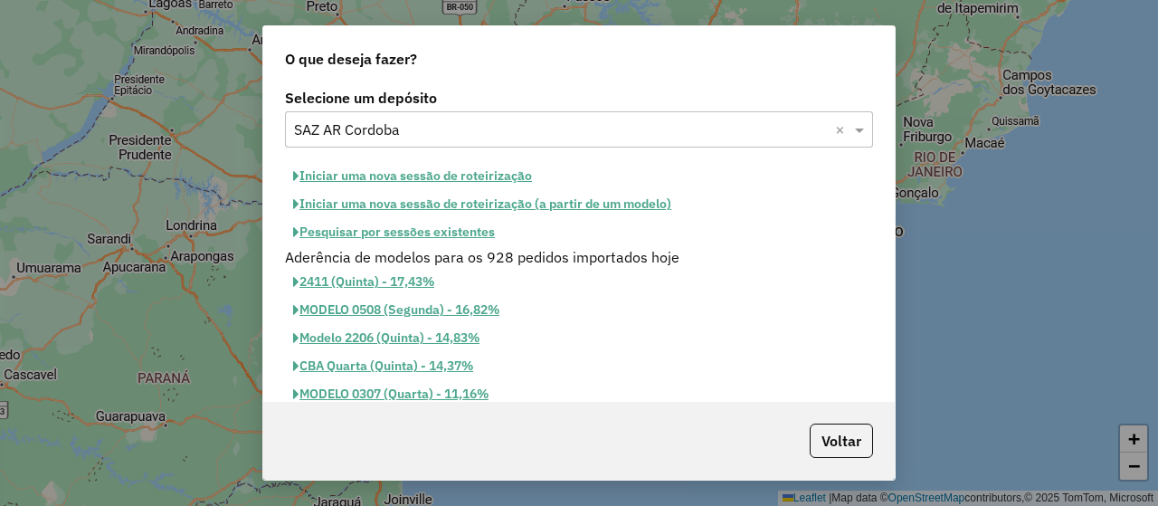
click at [483, 180] on button "Iniciar uma nova sessão de roteirização" at bounding box center [412, 176] width 255 height 28
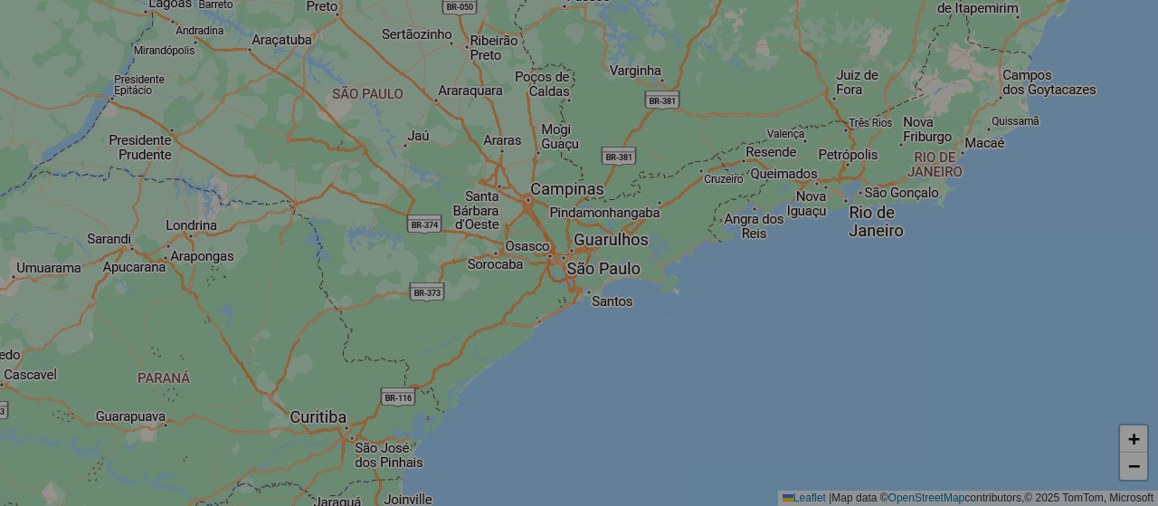
select select "*"
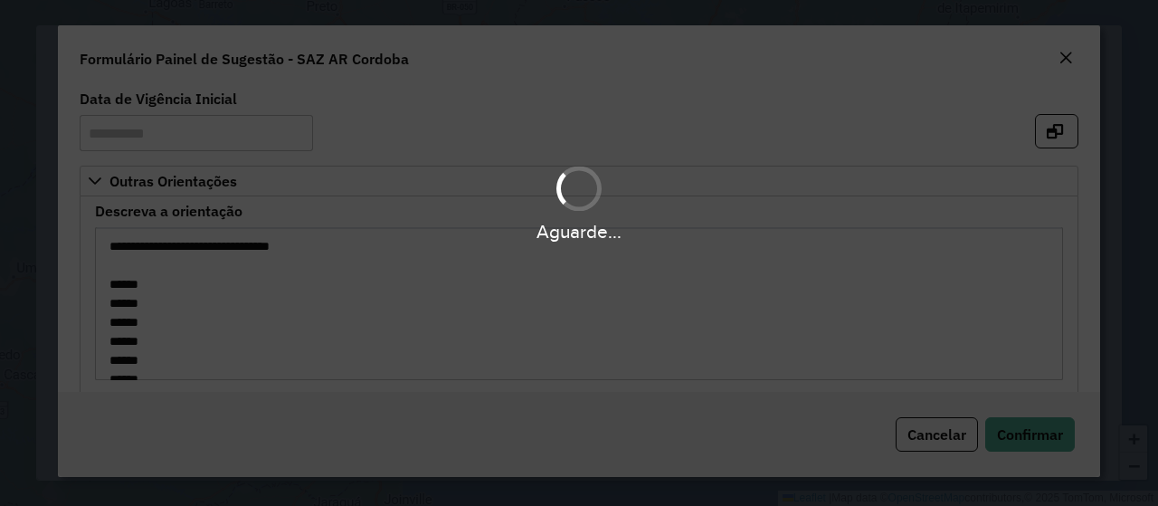
click at [1026, 435] on div "Aguarde..." at bounding box center [579, 253] width 1158 height 506
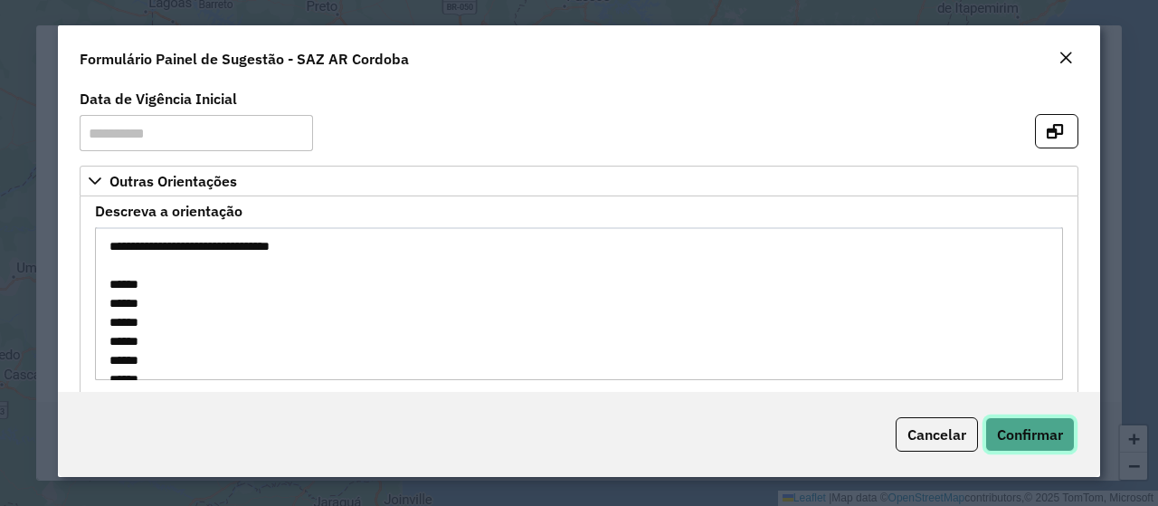
click at [1026, 435] on span "Confirmar" at bounding box center [1030, 434] width 66 height 18
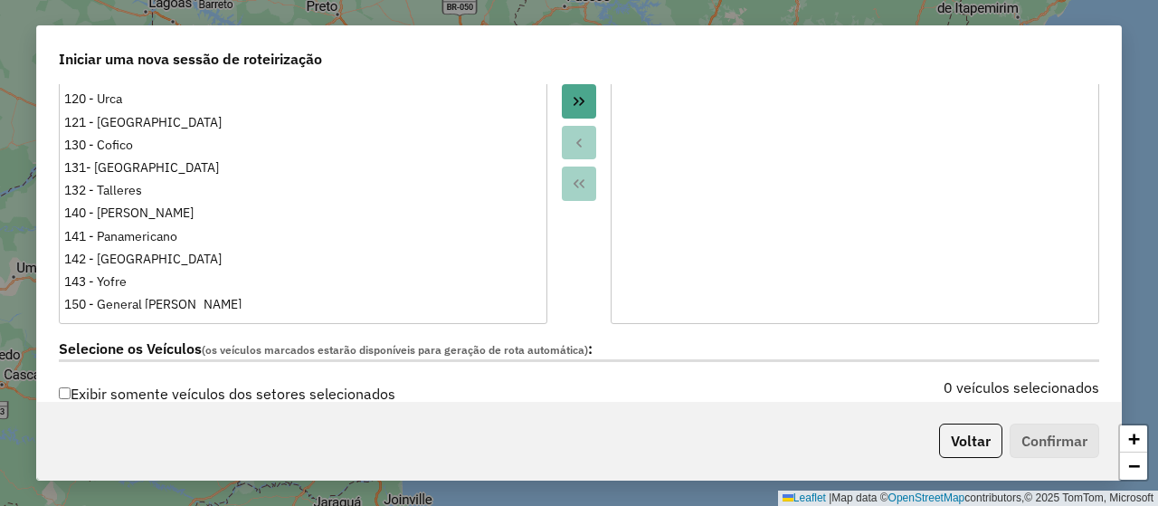
scroll to position [543, 0]
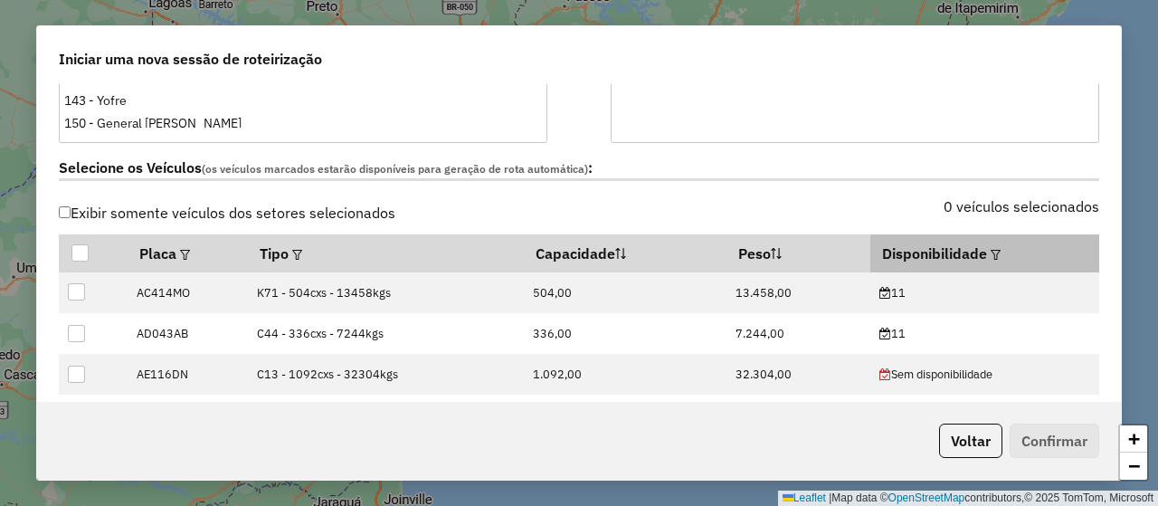
click at [993, 247] on th "Disponibilidade" at bounding box center [984, 253] width 229 height 38
click at [990, 250] on em at bounding box center [995, 255] width 10 height 10
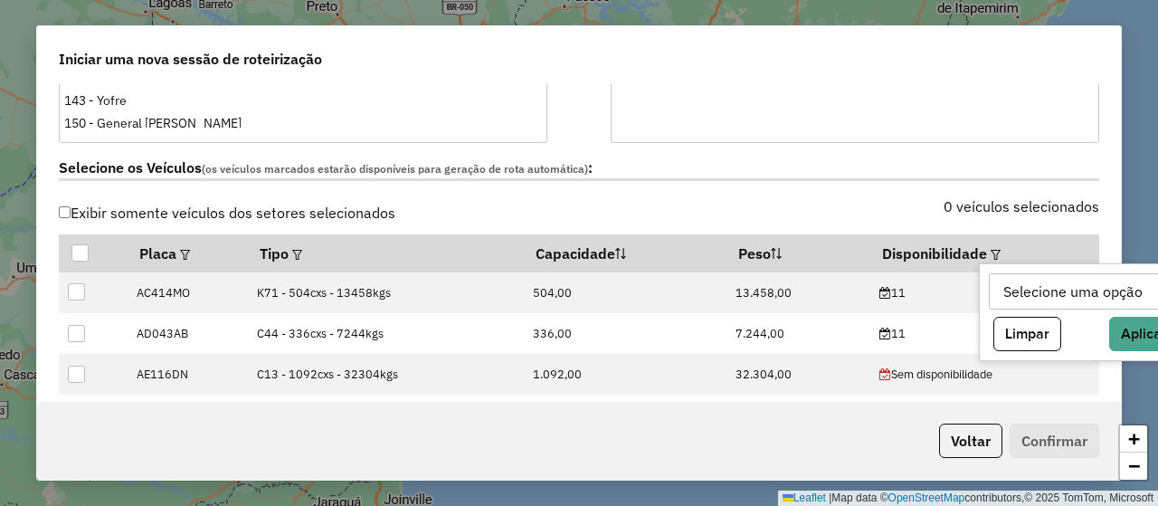
click at [1000, 274] on div "Selecione uma opção" at bounding box center [1073, 291] width 152 height 34
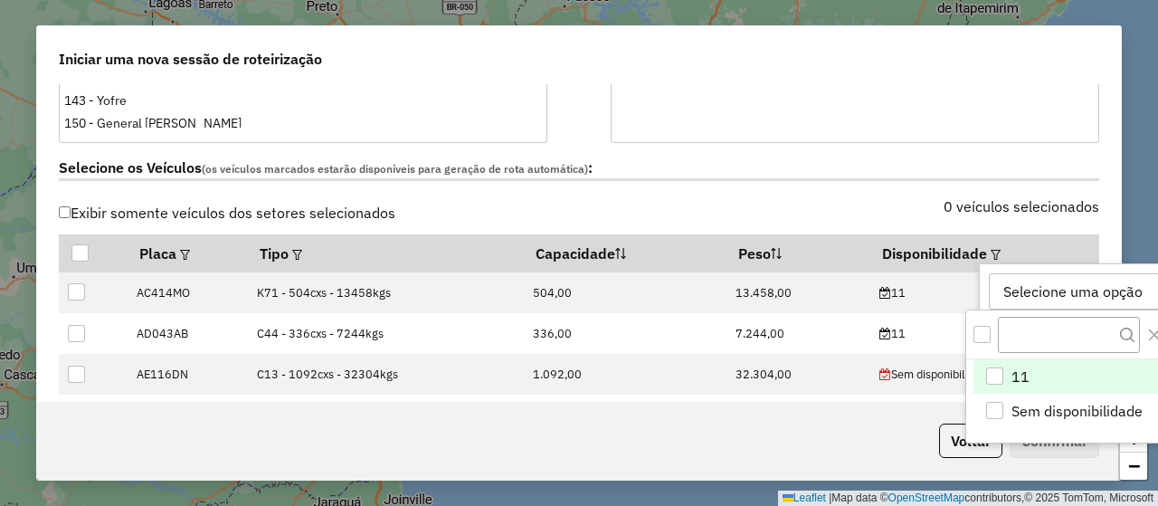
scroll to position [13, 81]
click at [1008, 360] on li "11" at bounding box center [1077, 376] width 208 height 34
click at [870, 200] on div "0 veículos selecionados" at bounding box center [844, 217] width 531 height 34
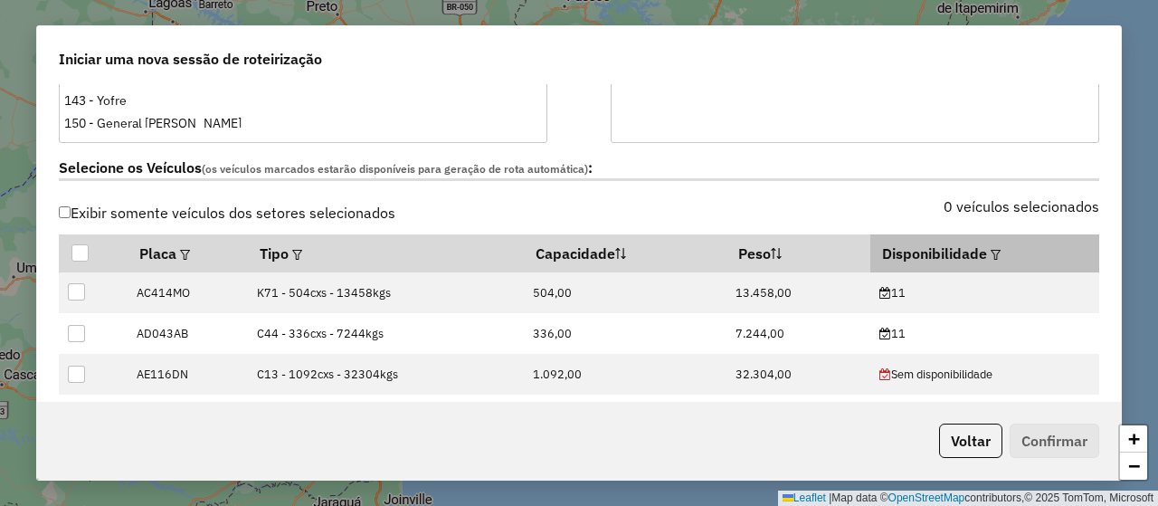
click at [990, 250] on em at bounding box center [995, 255] width 10 height 10
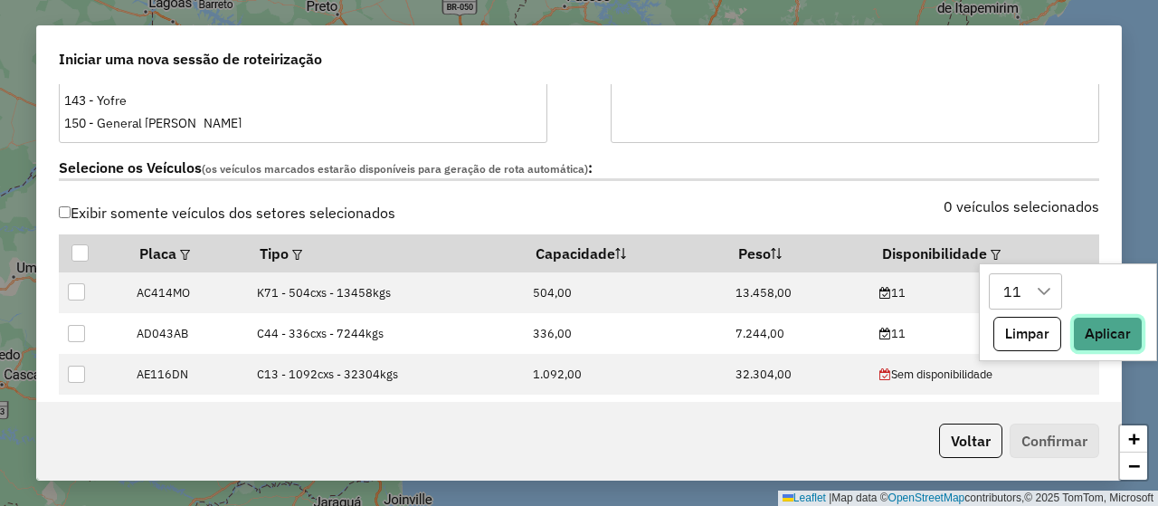
click at [1083, 329] on button "Aplicar" at bounding box center [1108, 334] width 70 height 34
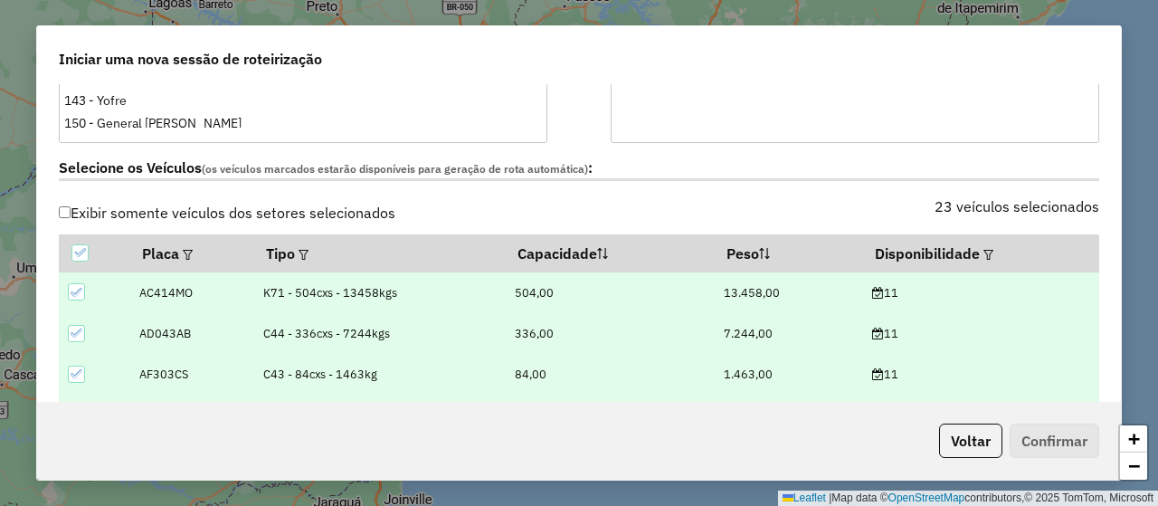
click at [809, 175] on label "Selecione os Veículos (os veículos marcados estarão disponíveis para geração de…" at bounding box center [579, 168] width 1040 height 24
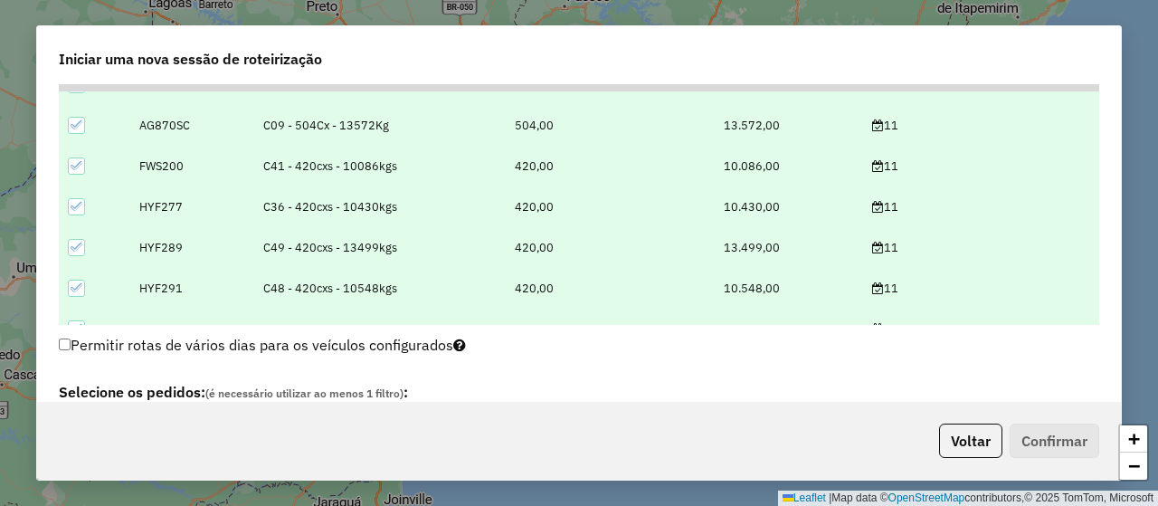
scroll to position [995, 0]
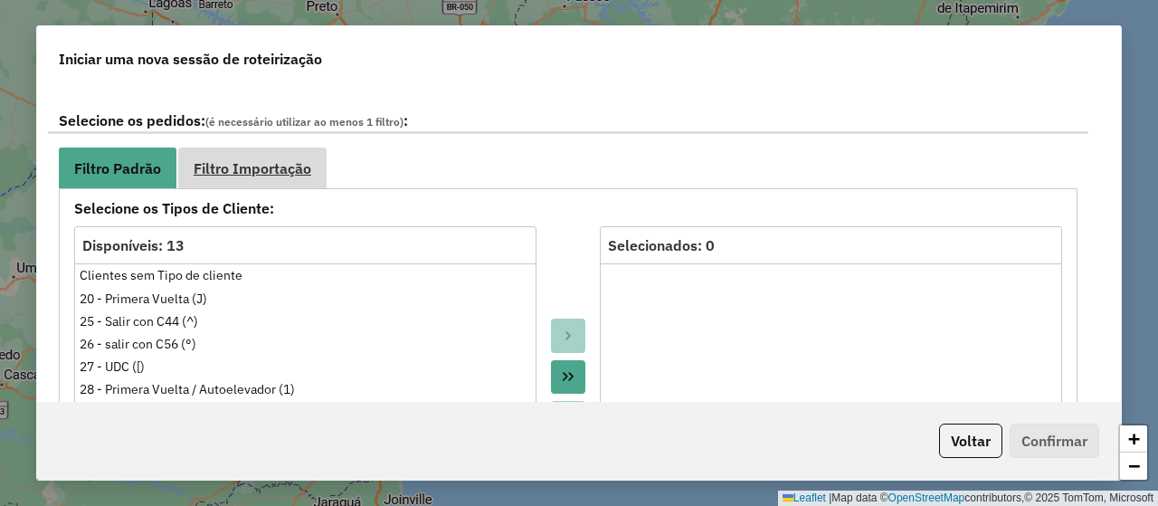
click at [306, 166] on span "Filtro Importação" at bounding box center [253, 168] width 118 height 14
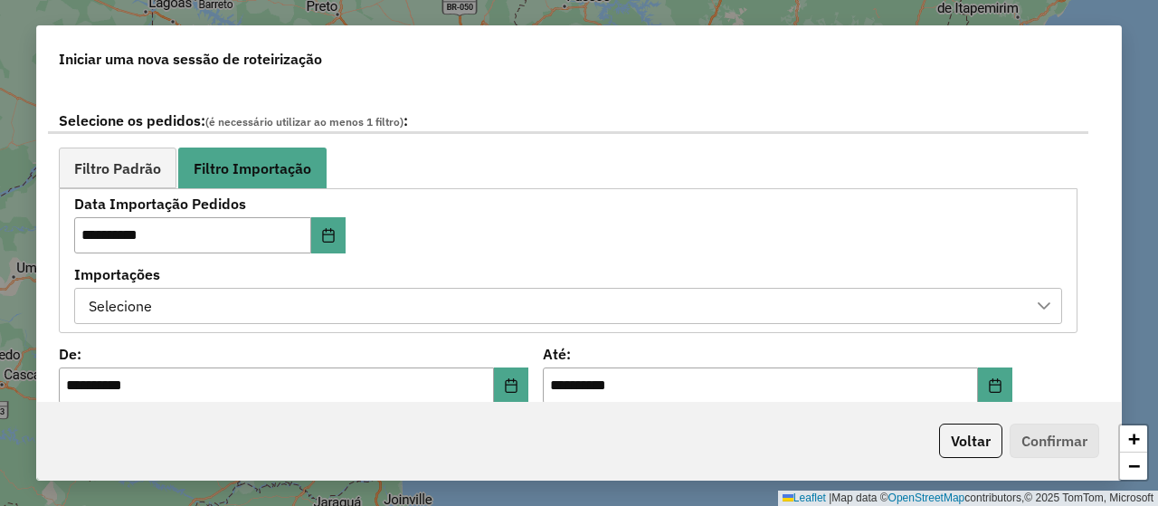
click at [359, 281] on div "Importações Selecione" at bounding box center [568, 296] width 988 height 56
click at [362, 292] on div "Selecione" at bounding box center [554, 306] width 944 height 34
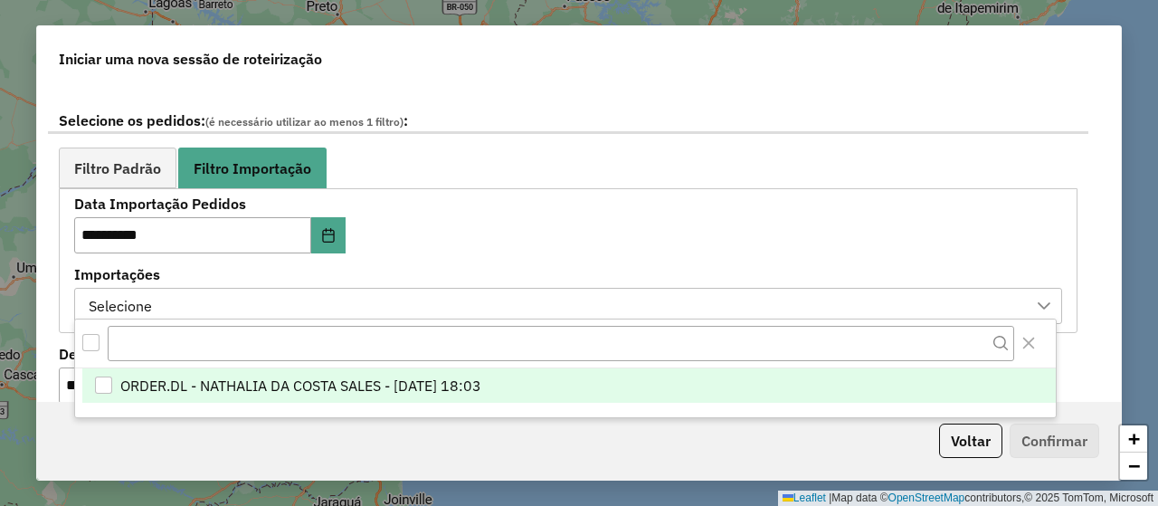
click at [393, 372] on li "ORDER.DL - NATHALIA DA COSTA SALES - 10/09/2025 18:03" at bounding box center [568, 385] width 973 height 34
click at [514, 236] on div "**********" at bounding box center [568, 260] width 988 height 126
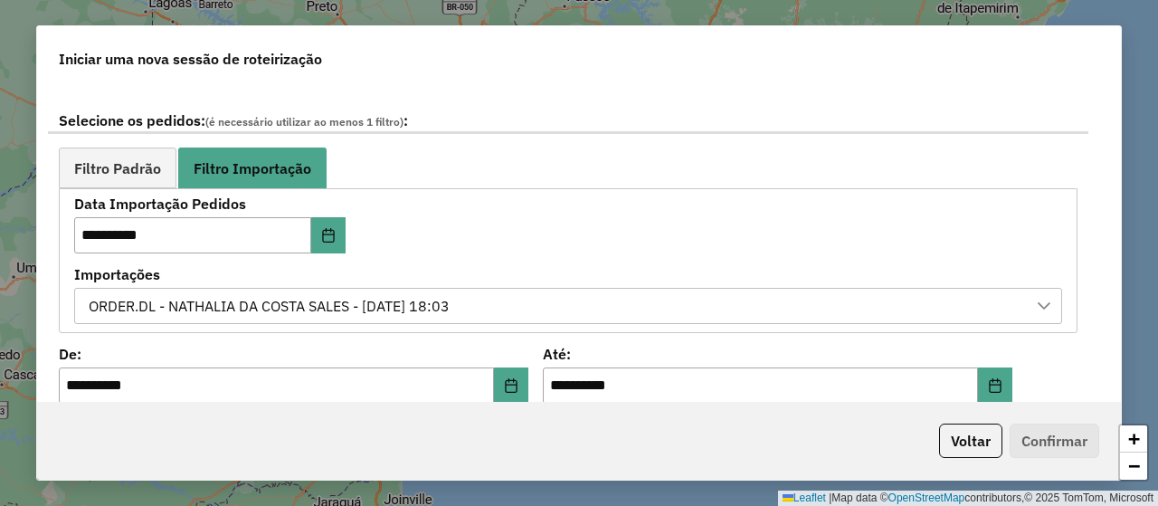
scroll to position [1176, 0]
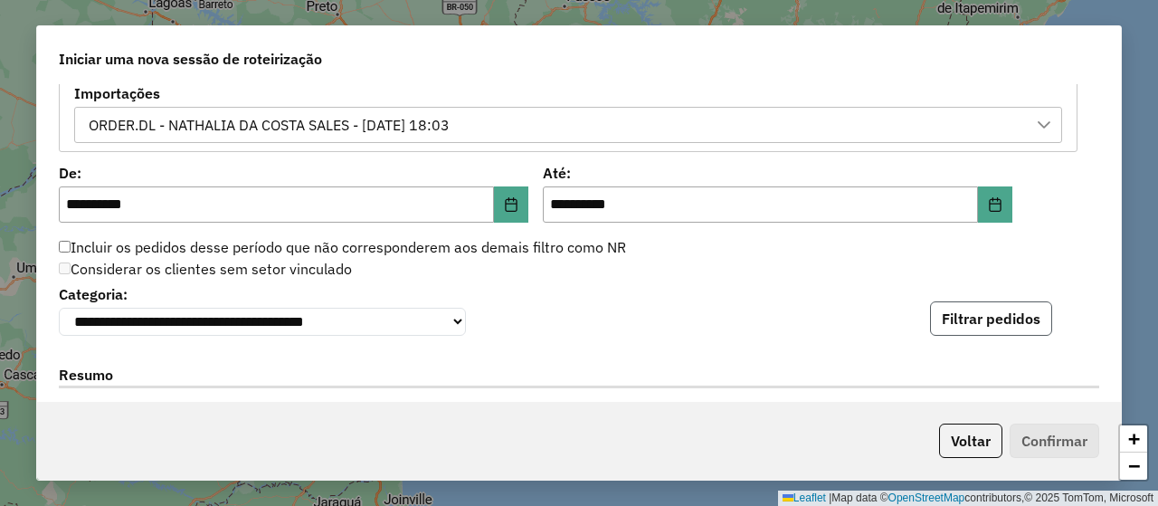
click at [977, 316] on button "Filtrar pedidos" at bounding box center [991, 318] width 122 height 34
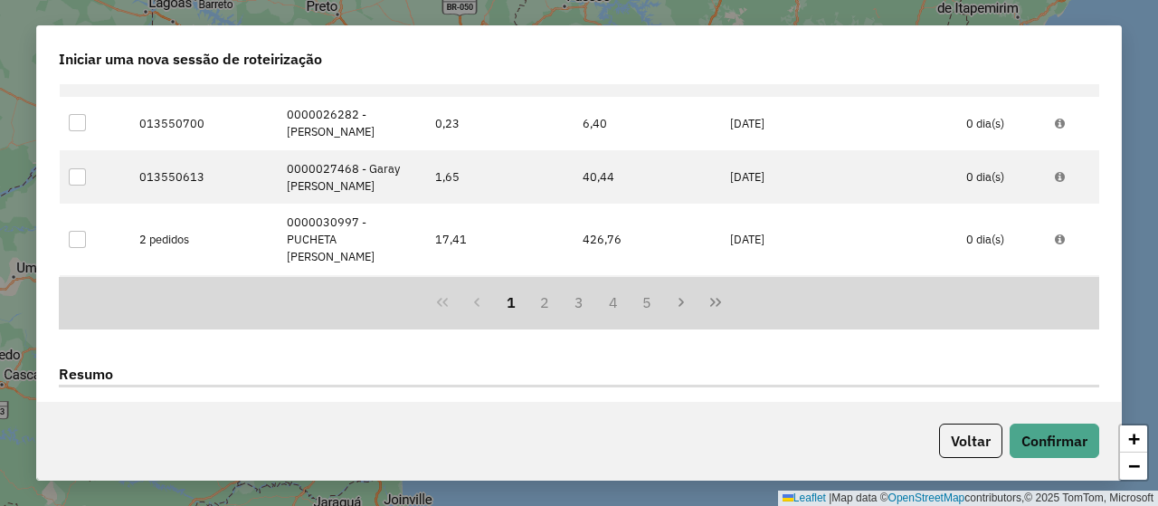
scroll to position [1821, 0]
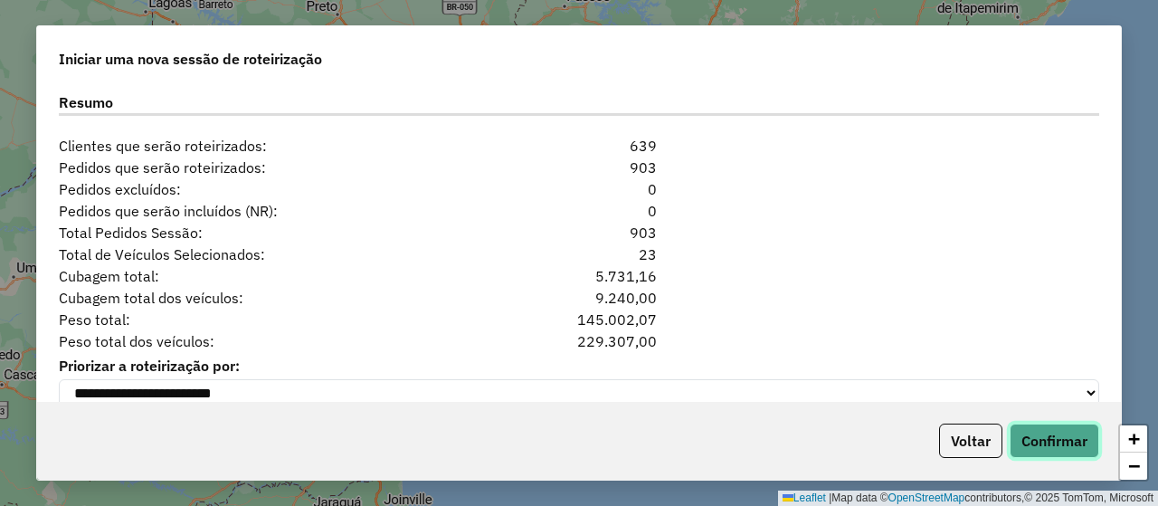
click at [1071, 443] on button "Confirmar" at bounding box center [1054, 440] width 90 height 34
